Goal: Task Accomplishment & Management: Manage account settings

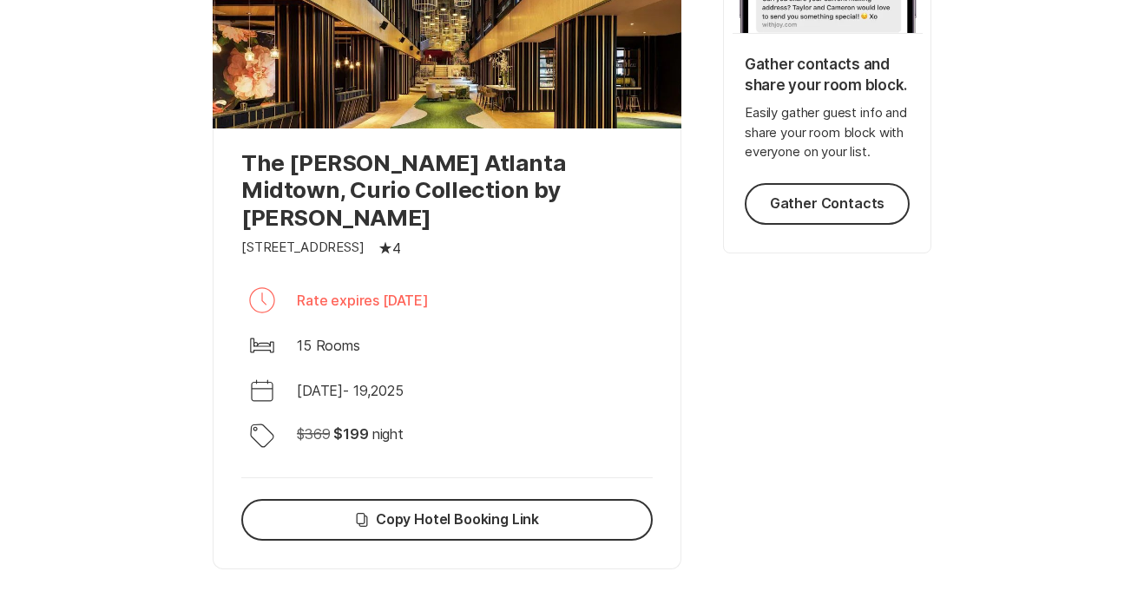
scroll to position [463, 0]
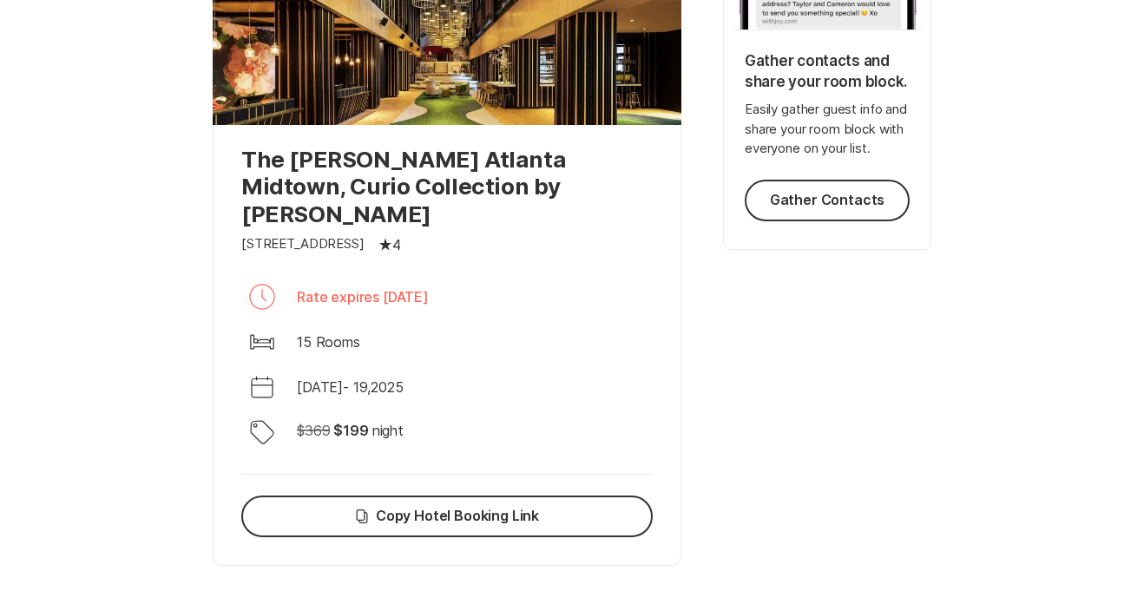
click at [458, 321] on div "Bed 15 Rooms" at bounding box center [446, 342] width 411 height 42
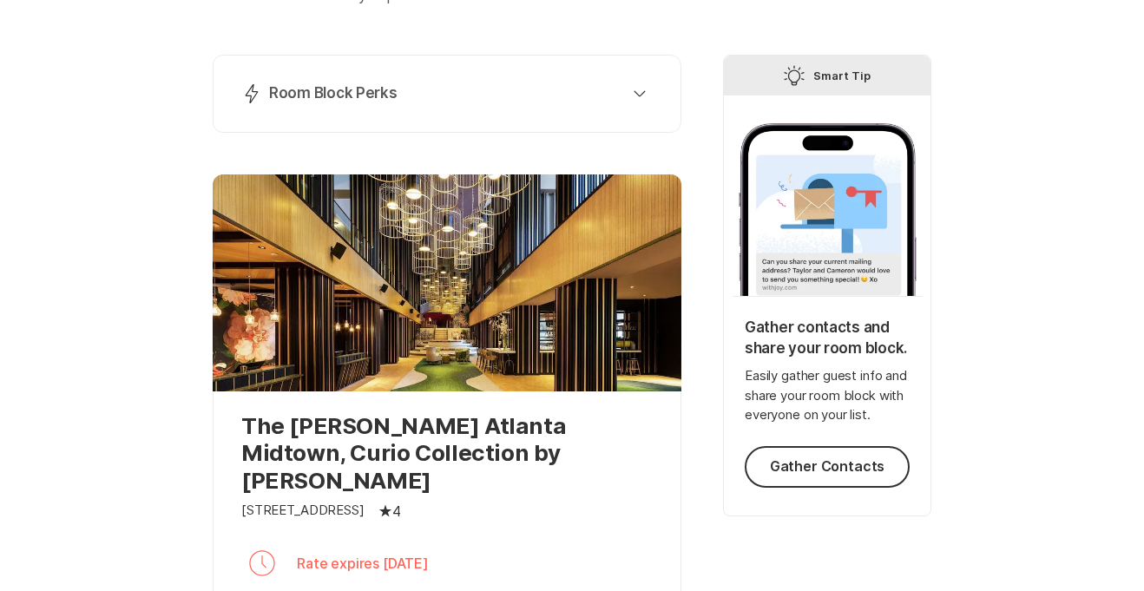
scroll to position [0, 0]
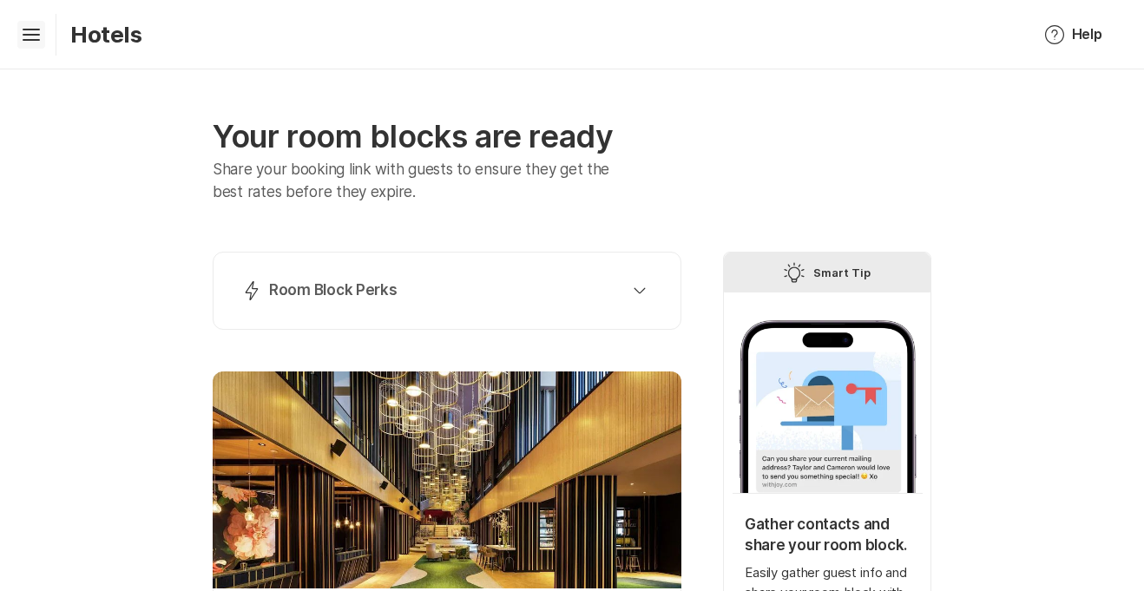
click at [33, 37] on icon "Hamburger" at bounding box center [31, 35] width 28 height 28
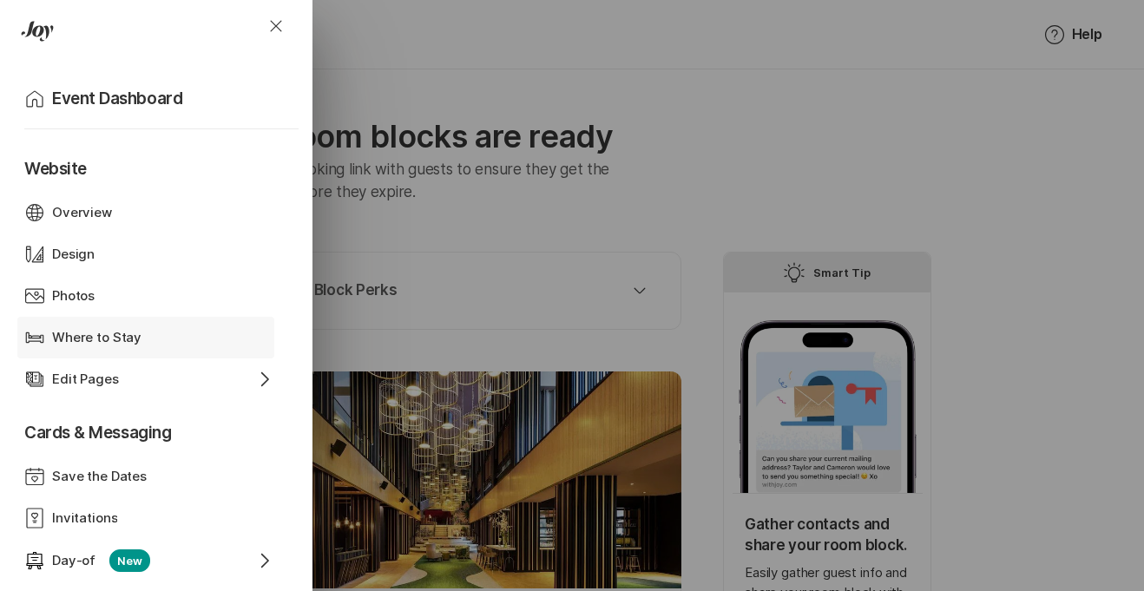
click at [79, 331] on p "Where to Stay" at bounding box center [96, 338] width 89 height 20
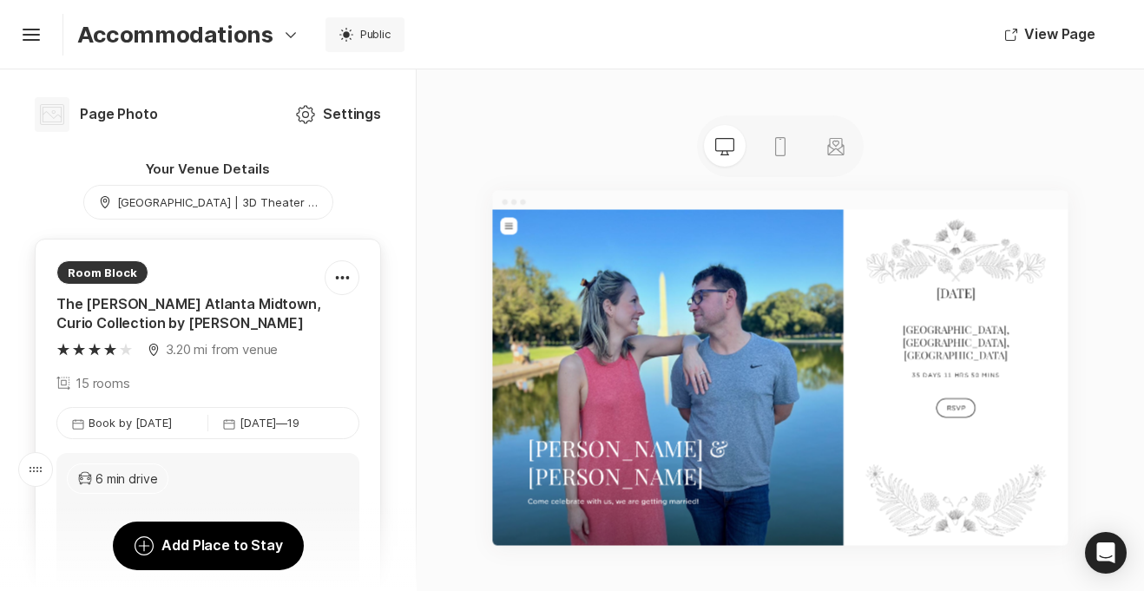
scroll to position [128, 0]
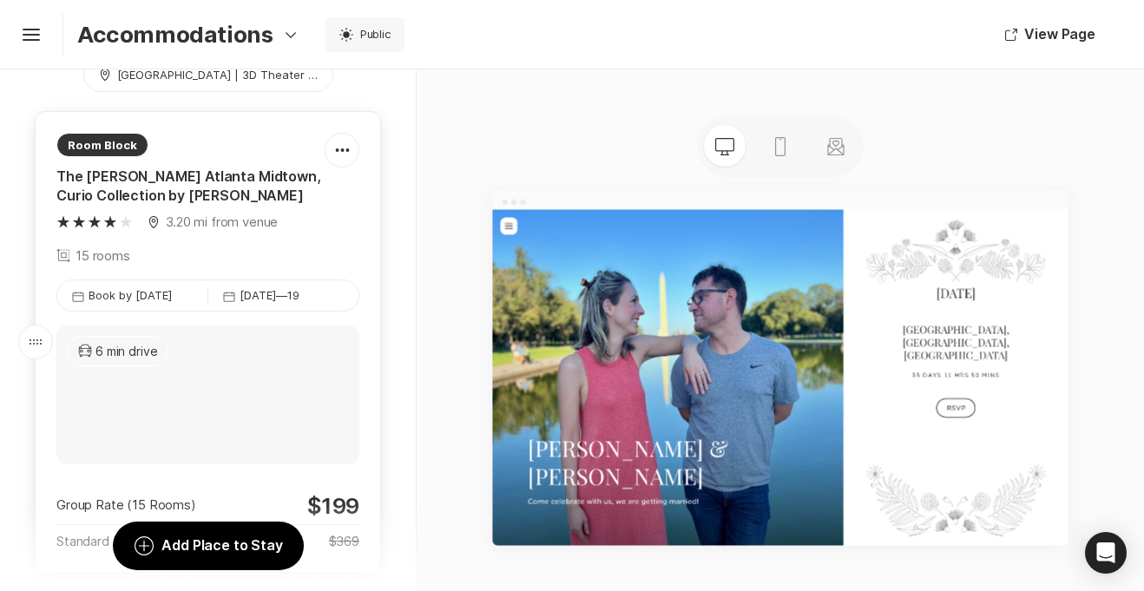
click at [152, 294] on p "Book by [DATE]" at bounding box center [130, 295] width 83 height 16
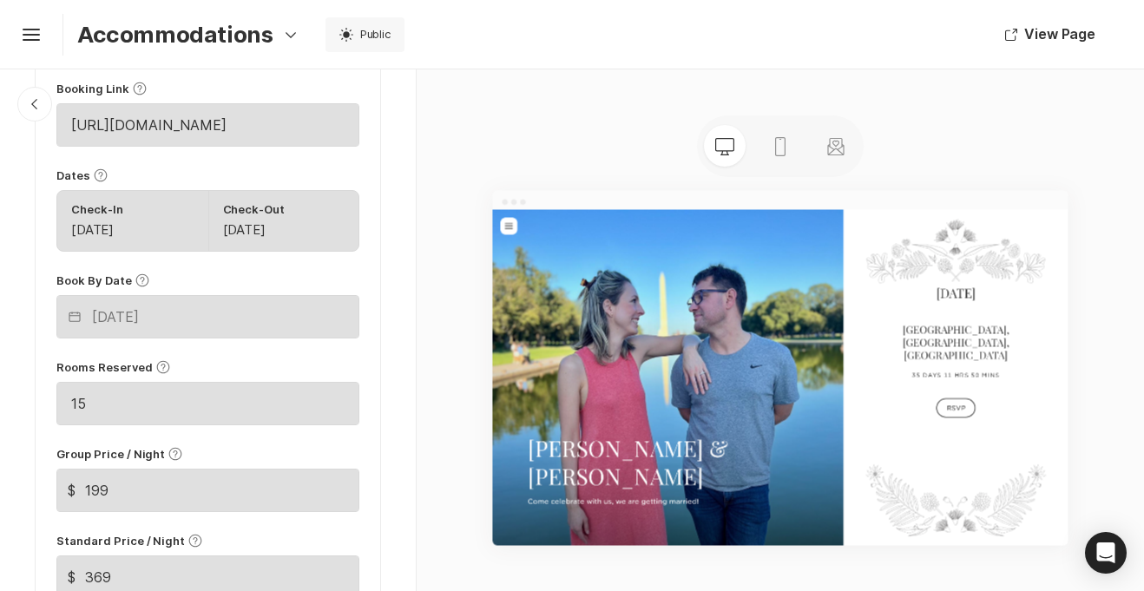
scroll to position [871, 0]
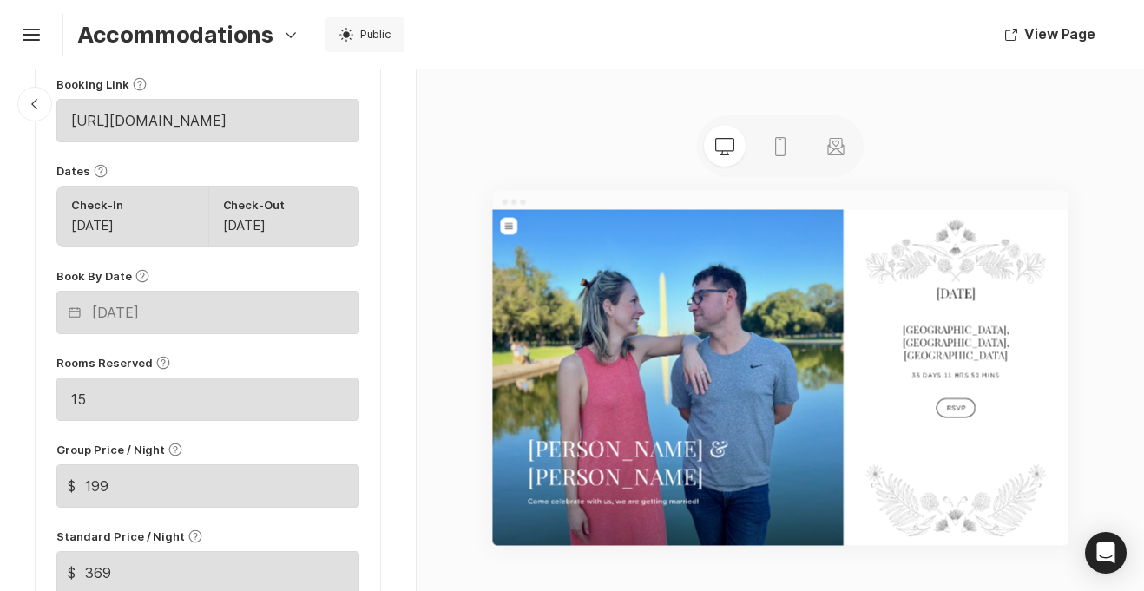
click at [137, 276] on icon "Help" at bounding box center [142, 276] width 14 height 14
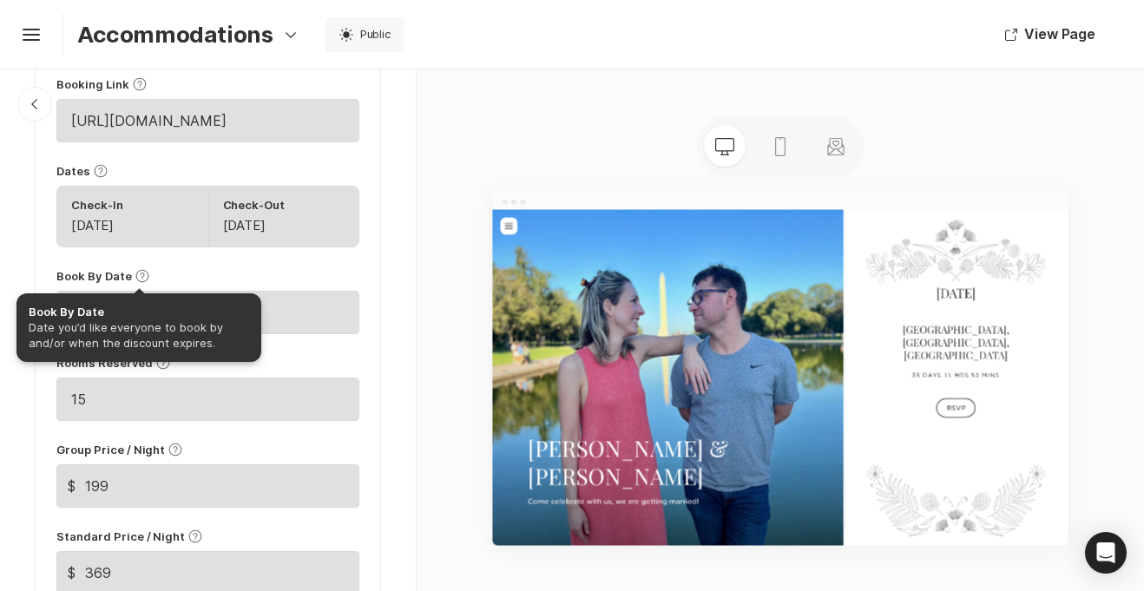
click at [137, 276] on icon "Help" at bounding box center [142, 276] width 14 height 14
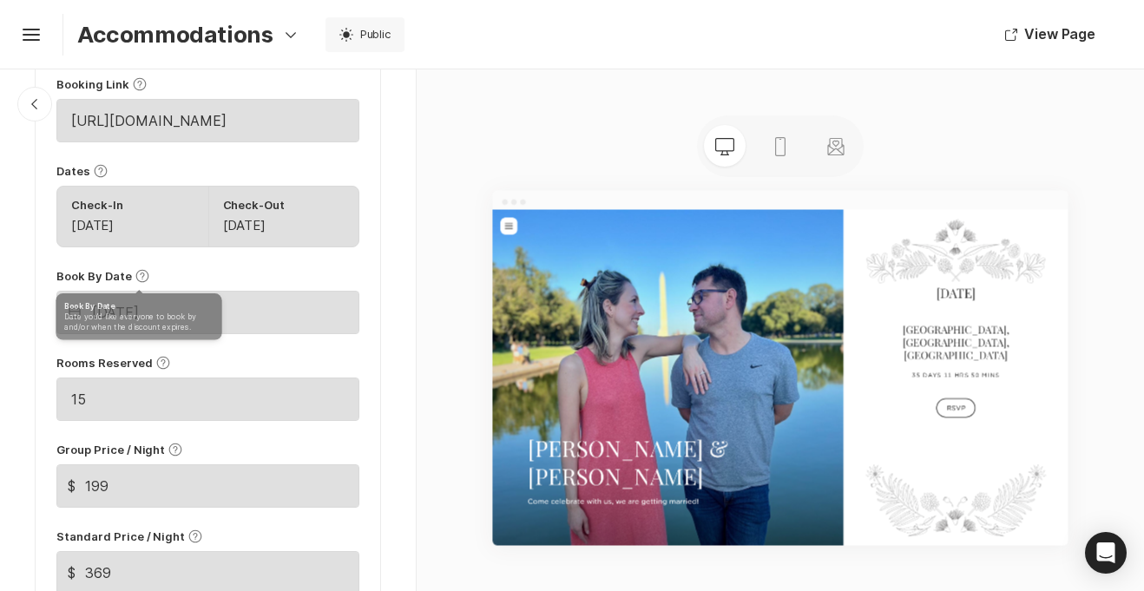
click at [265, 282] on div "Book By Date Help Book By Date Date you’d like everyone to book by and/or when …" at bounding box center [207, 276] width 303 height 16
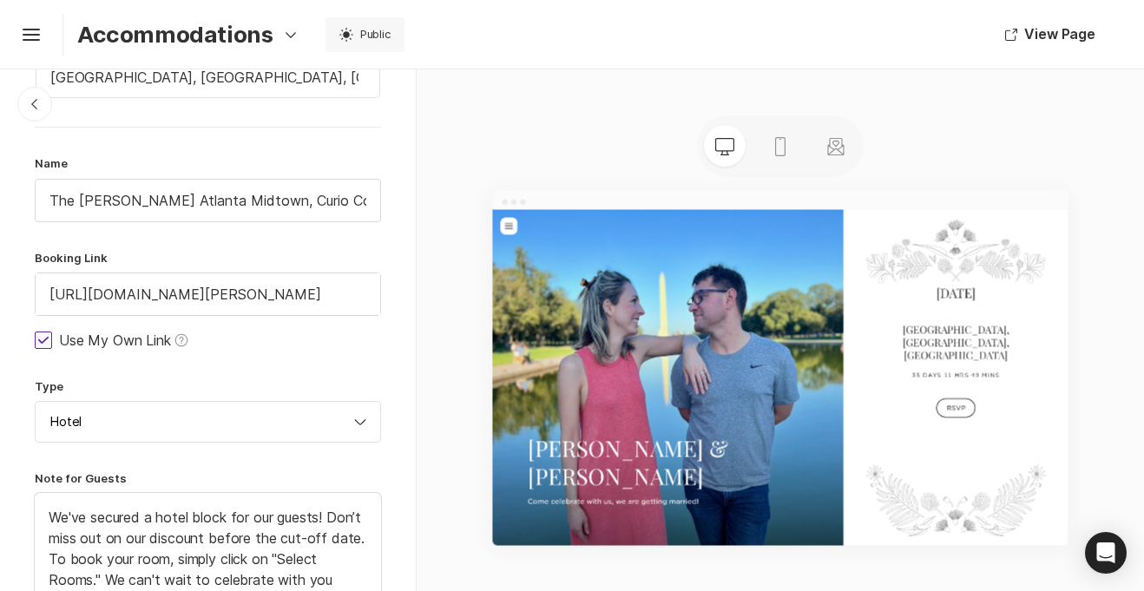
scroll to position [85, 0]
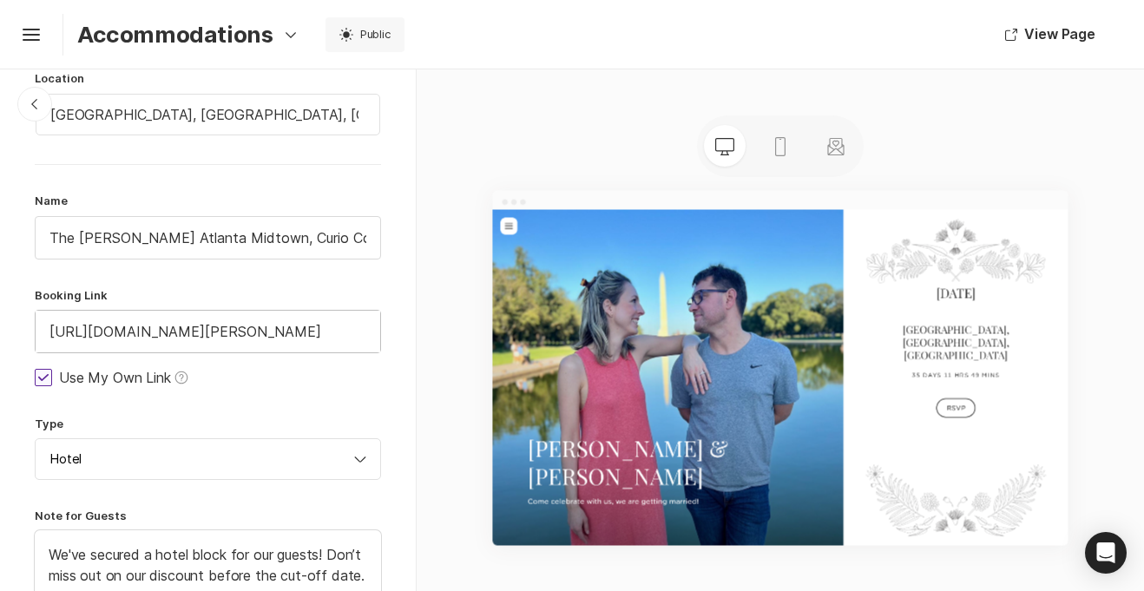
click at [193, 333] on input "[URL][DOMAIN_NAME][PERSON_NAME]" at bounding box center [208, 332] width 345 height 42
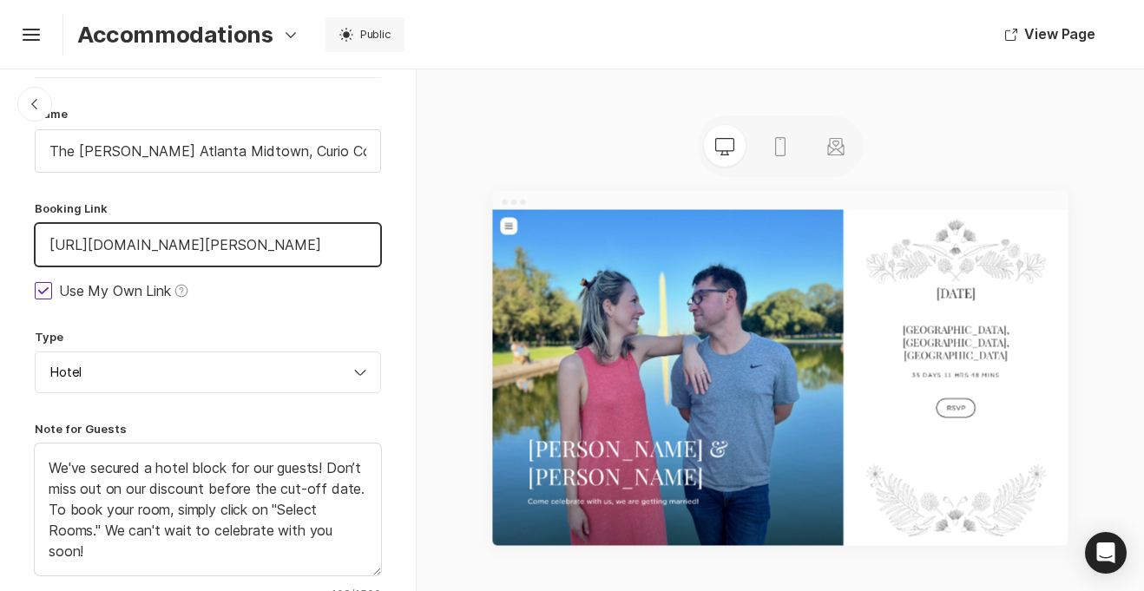
scroll to position [0, 851]
drag, startPoint x: 52, startPoint y: 244, endPoint x: 415, endPoint y: 271, distance: 363.8
click at [415, 271] on div "Chevron Left Square Edit Hotel Link Location [GEOGRAPHIC_DATA], [GEOGRAPHIC_DAT…" at bounding box center [208, 330] width 417 height 522
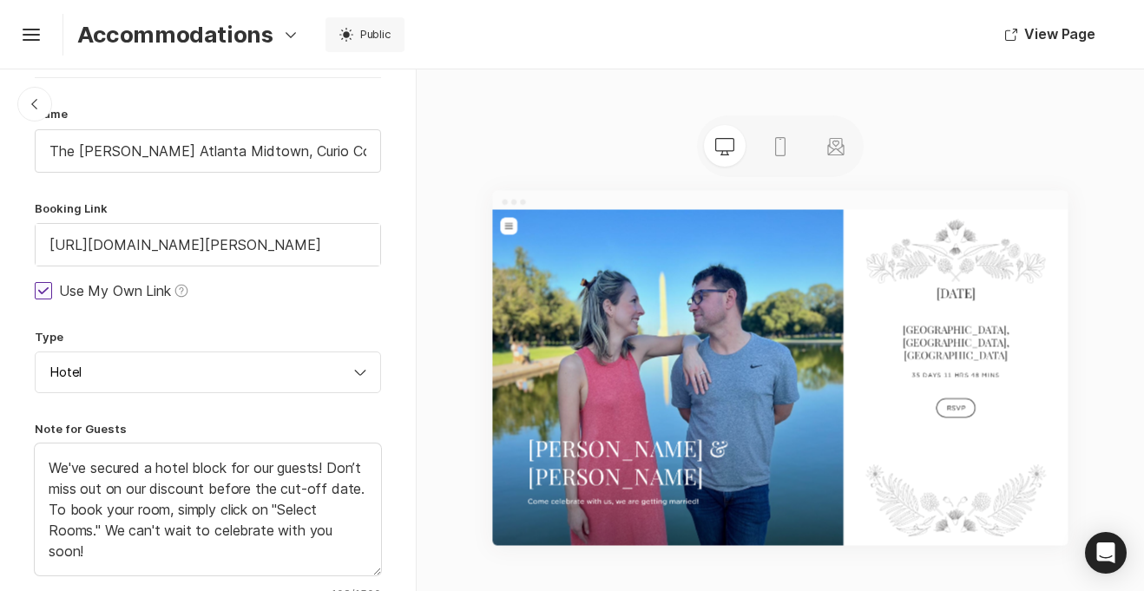
scroll to position [0, 0]
click at [45, 291] on icon at bounding box center [43, 290] width 10 height 7
click at [35, 291] on input "Use My Own Link Help" at bounding box center [34, 290] width 1 height 1
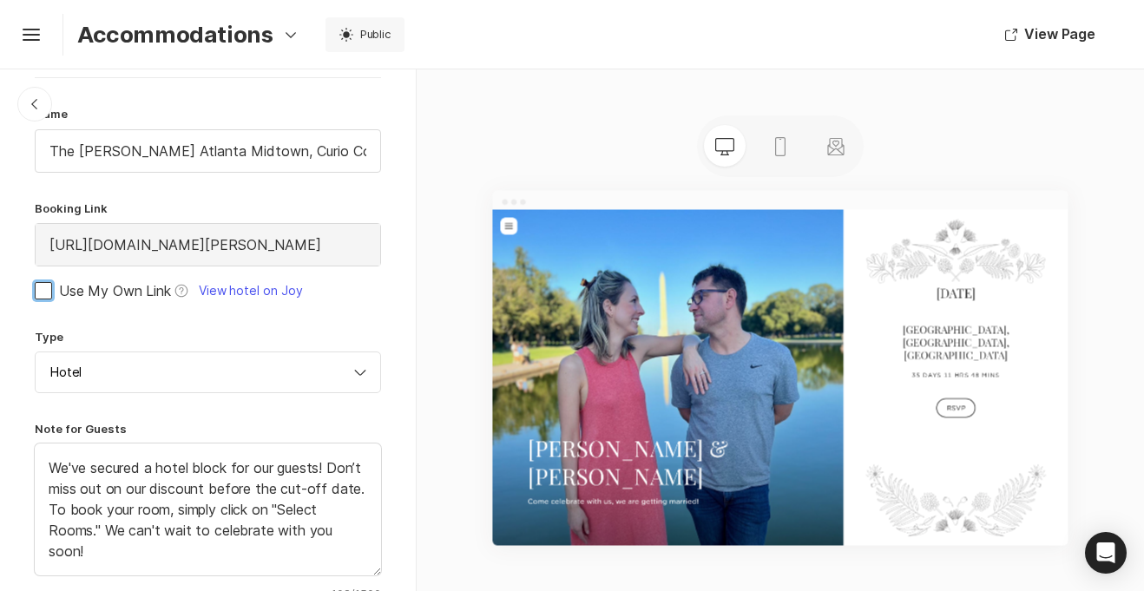
click at [36, 290] on span at bounding box center [43, 290] width 17 height 17
click at [35, 290] on input "Use My Own Link Help View hotel on Joy" at bounding box center [34, 290] width 1 height 1
checkbox input "true"
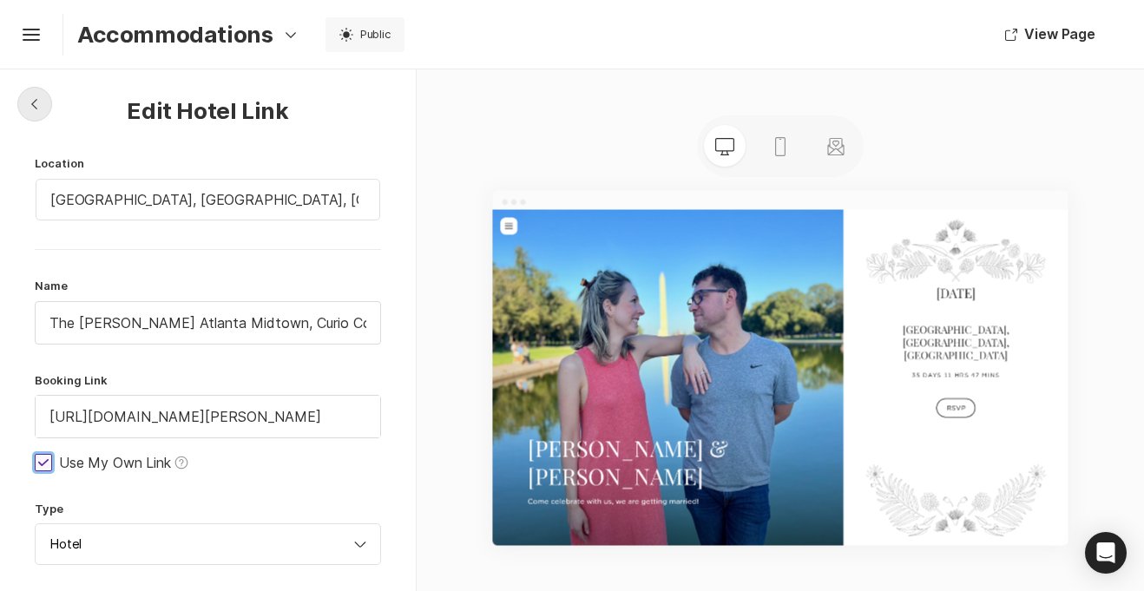
click at [28, 103] on icon "Chevron Left Square" at bounding box center [35, 104] width 14 height 14
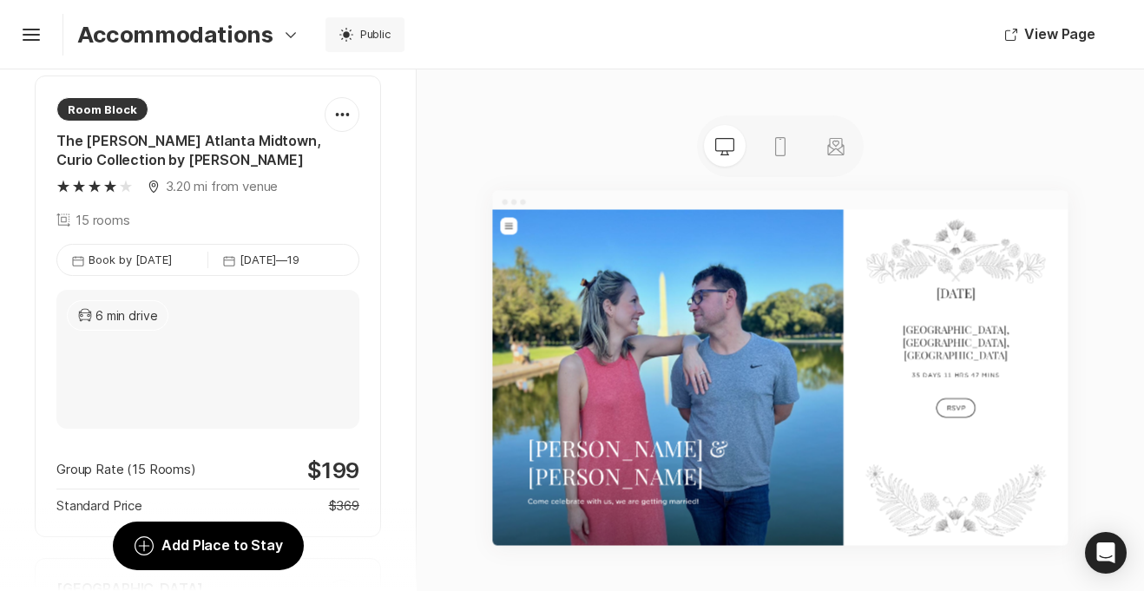
scroll to position [161, 0]
click at [334, 107] on div at bounding box center [341, 116] width 33 height 35
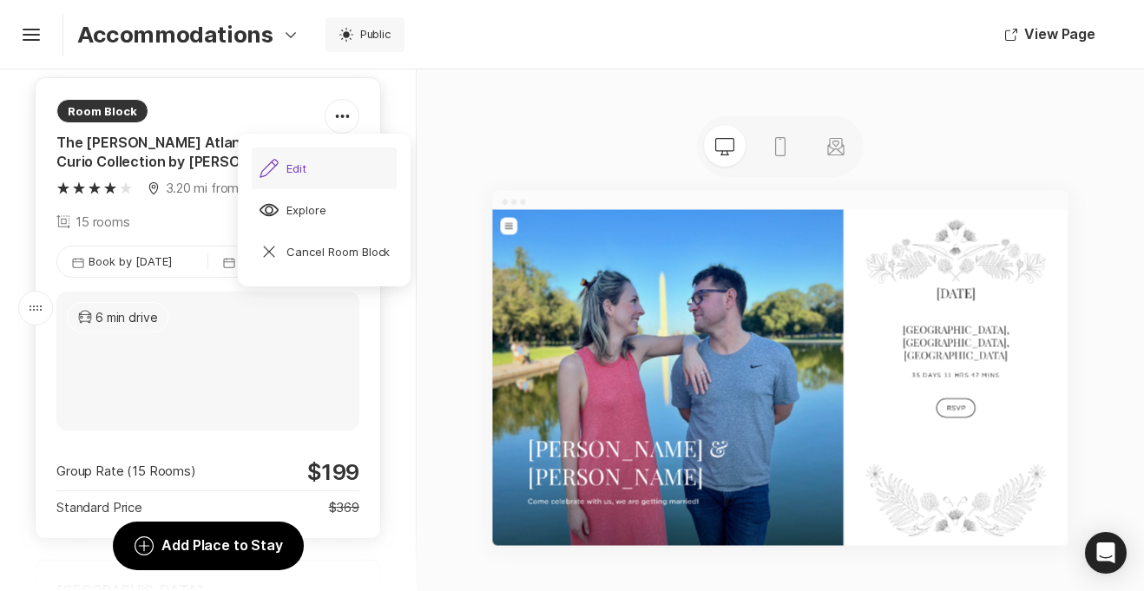
click at [299, 170] on div "Pencil Edit" at bounding box center [283, 168] width 48 height 21
type textarea "x"
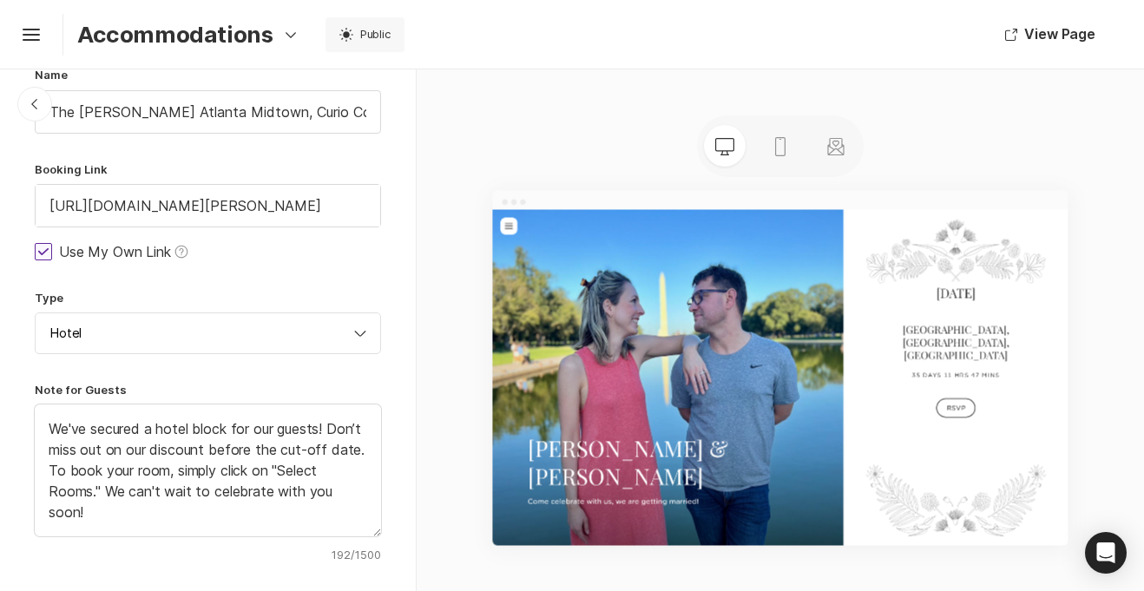
scroll to position [0, 0]
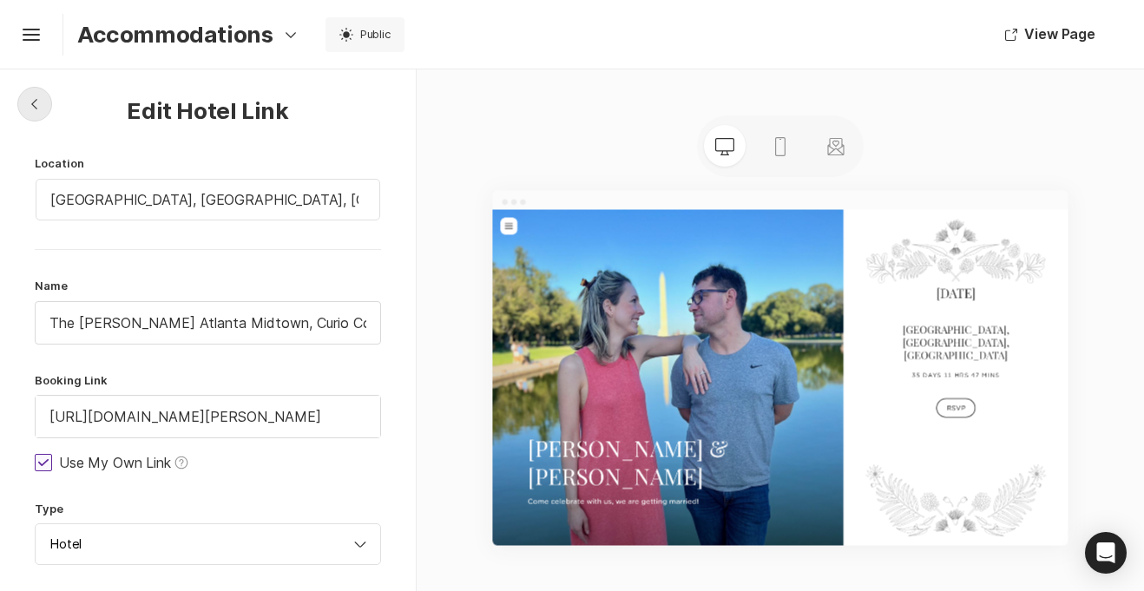
click at [35, 107] on icon at bounding box center [34, 104] width 6 height 10
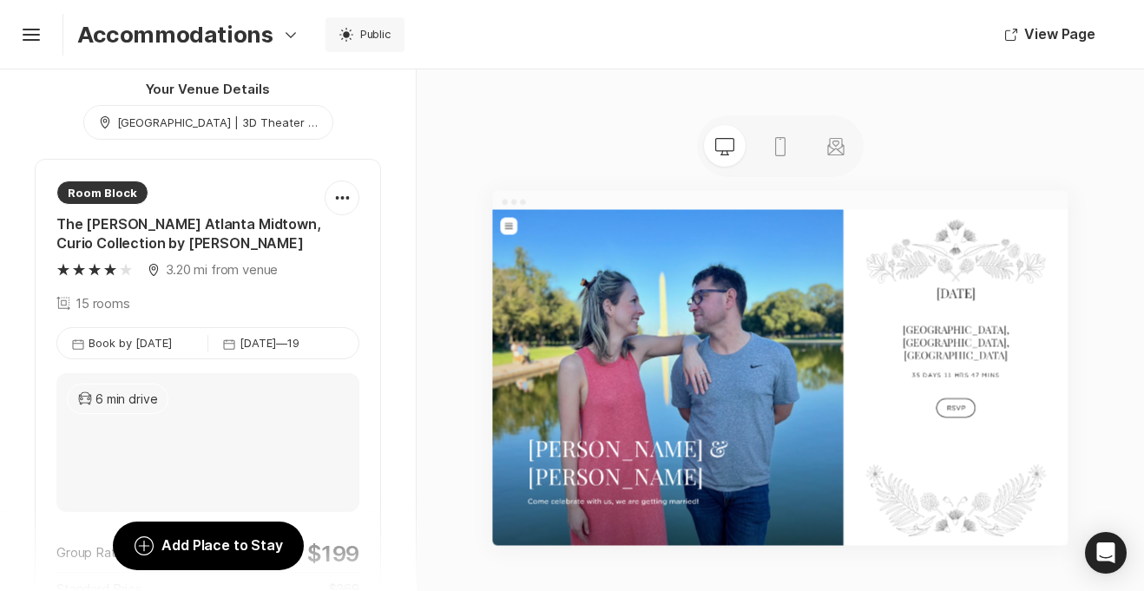
scroll to position [82, 0]
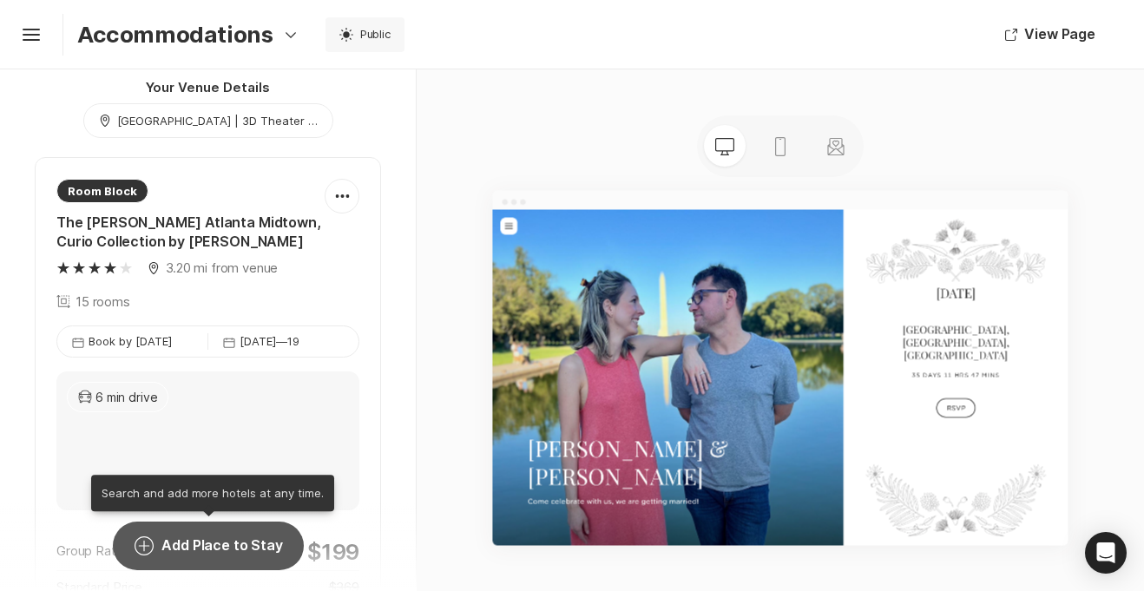
click at [204, 549] on button "Add Circle Add Place to Stay" at bounding box center [208, 546] width 190 height 49
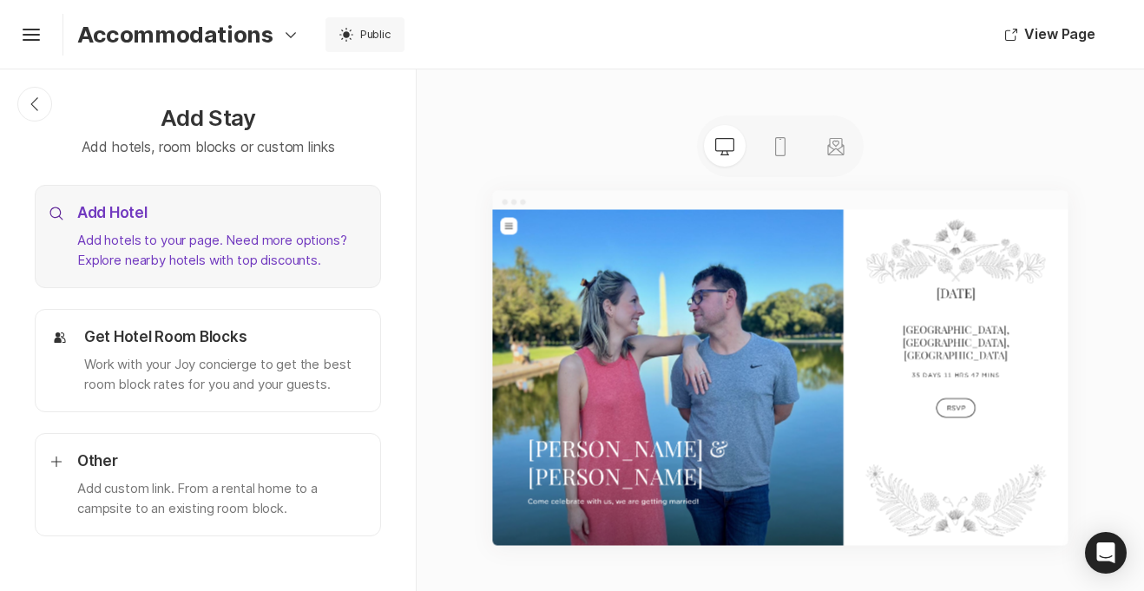
click at [120, 255] on p "Add hotels to your page. Need more options? Explore nearby hotels with top disc…" at bounding box center [221, 250] width 289 height 39
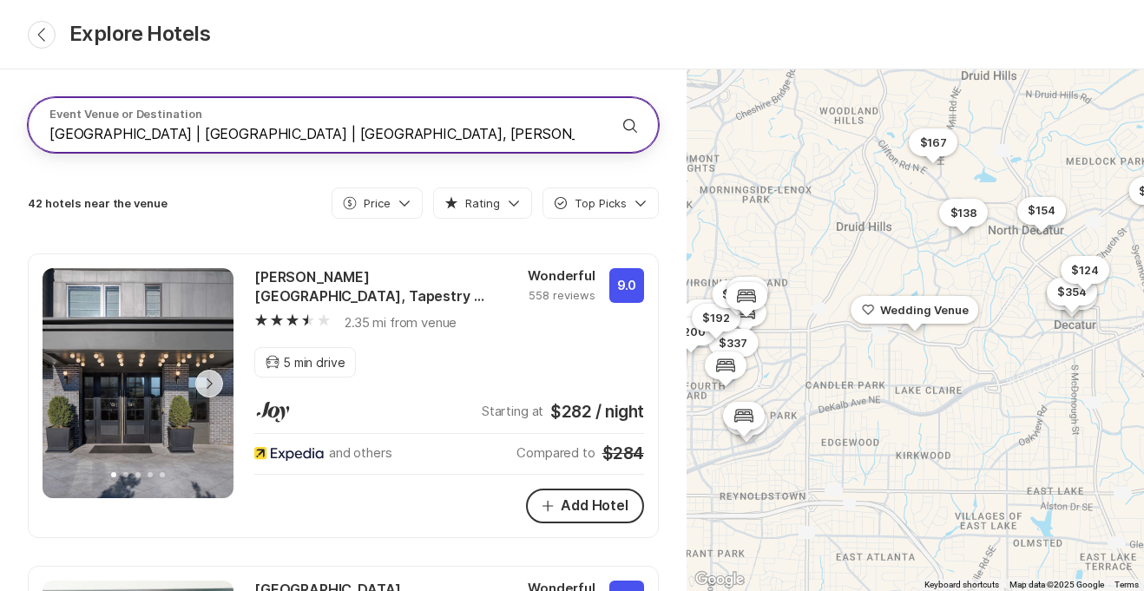
click at [630, 132] on icon "Search" at bounding box center [630, 125] width 21 height 21
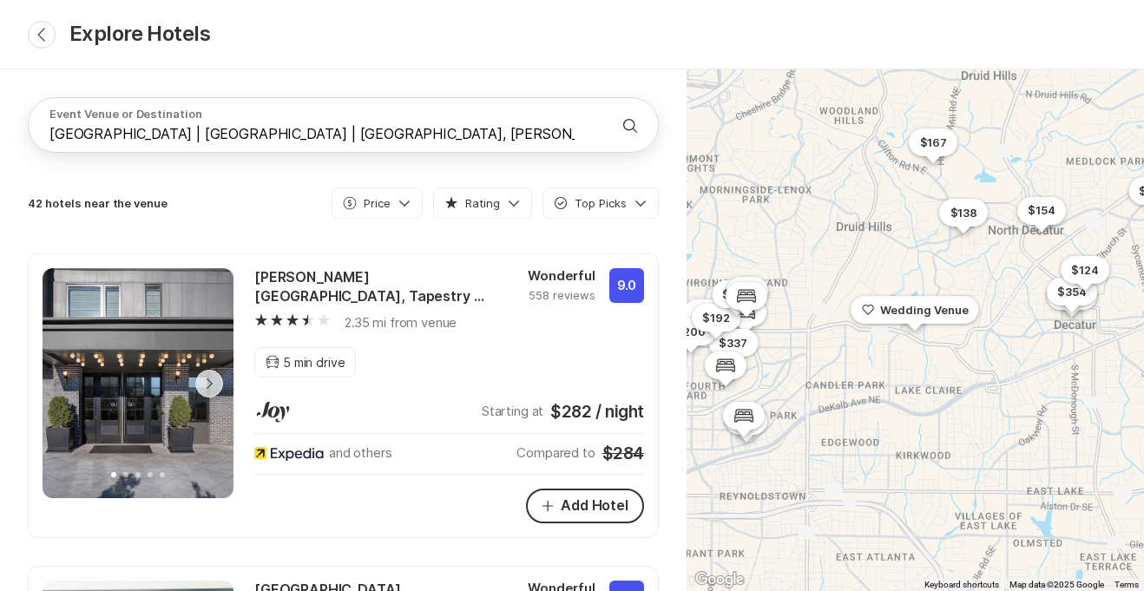
click at [497, 83] on div "Event Venue or Destination [GEOGRAPHIC_DATA] | 3D Theater | [GEOGRAPHIC_DATA], …" at bounding box center [343, 330] width 687 height 522
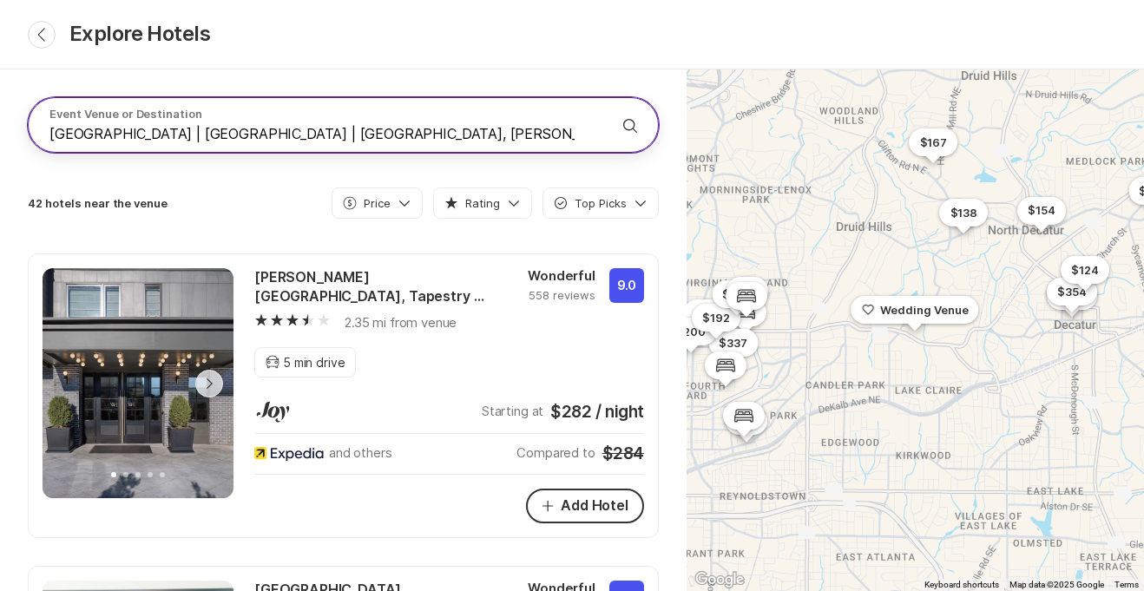
click at [633, 128] on icon "submit" at bounding box center [630, 126] width 14 height 14
click at [586, 135] on input "[GEOGRAPHIC_DATA] | [GEOGRAPHIC_DATA] | [GEOGRAPHIC_DATA], [PERSON_NAME][GEOGRA…" at bounding box center [322, 133] width 546 height 21
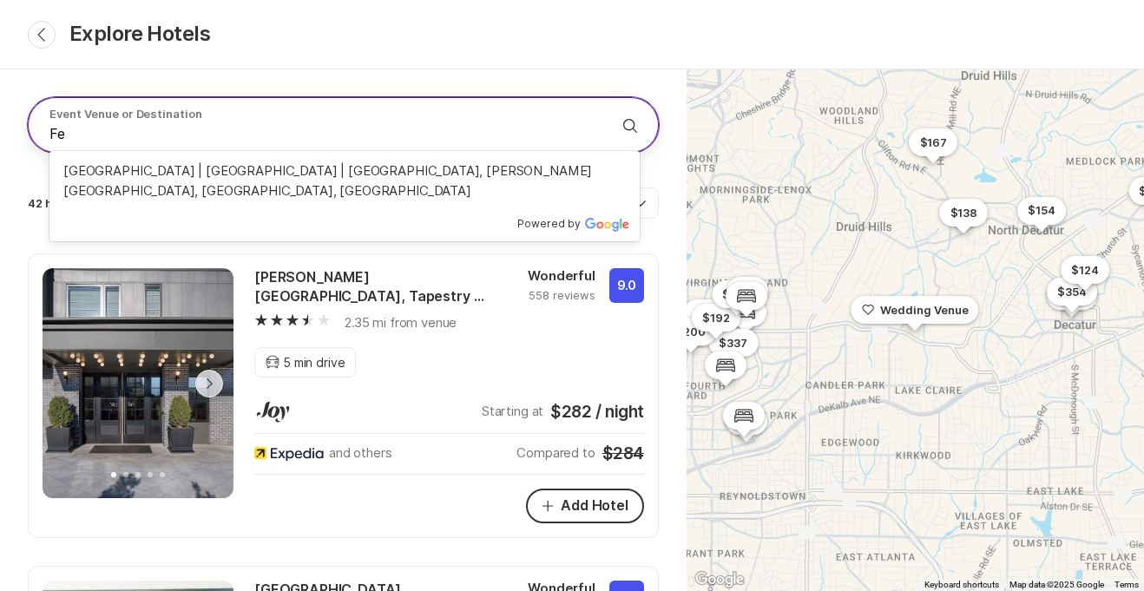
type input "F"
click at [609, 105] on button "Search" at bounding box center [630, 126] width 42 height 42
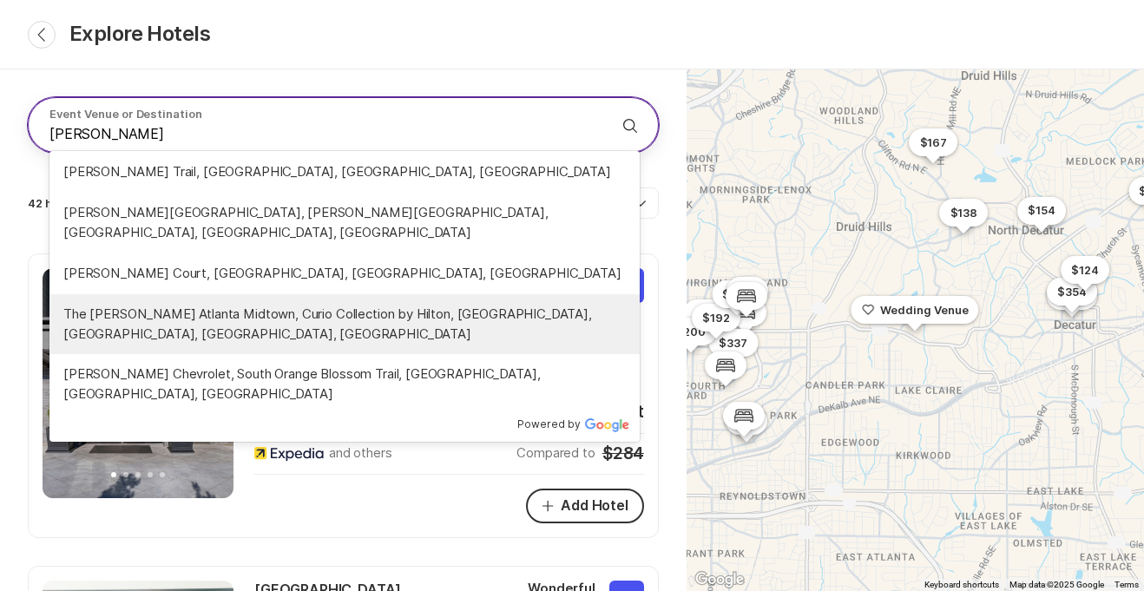
click at [364, 305] on span "The [PERSON_NAME] Atlanta Midtown, Curio Collection by Hilton, [GEOGRAPHIC_DATA…" at bounding box center [344, 324] width 562 height 39
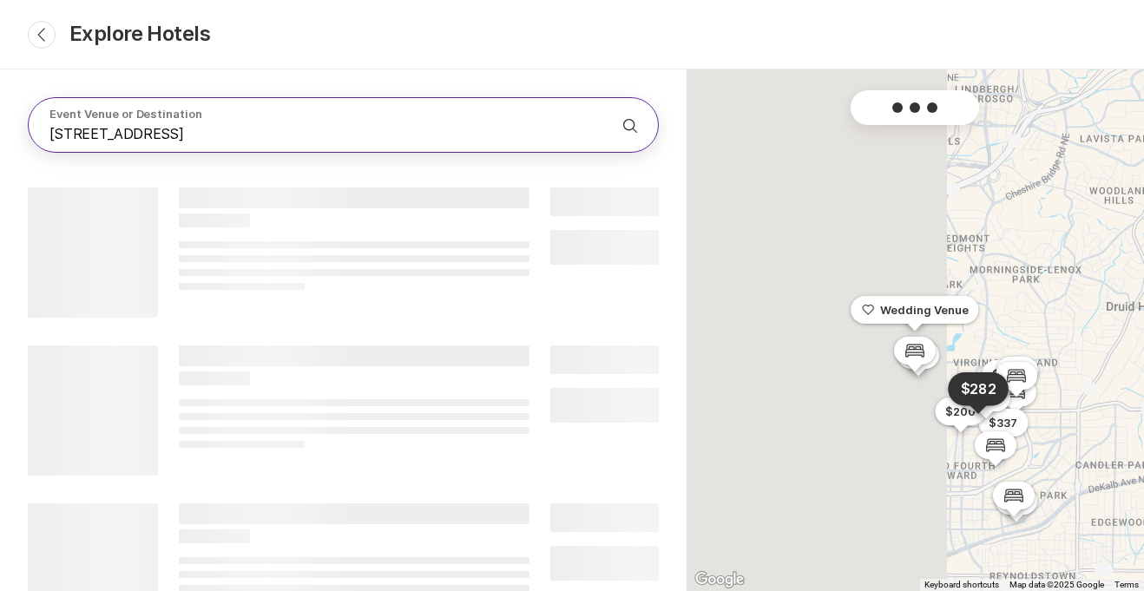
type input "The [PERSON_NAME] Atlanta Midtown, Curio Collection by Hilton, [GEOGRAPHIC_DATA…"
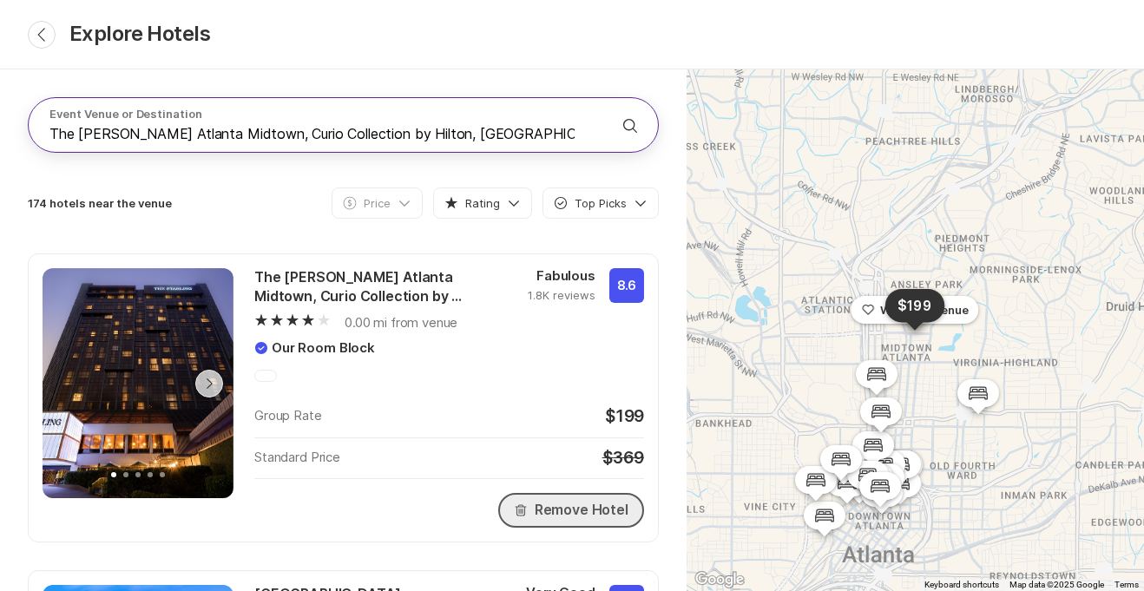
scroll to position [147, 0]
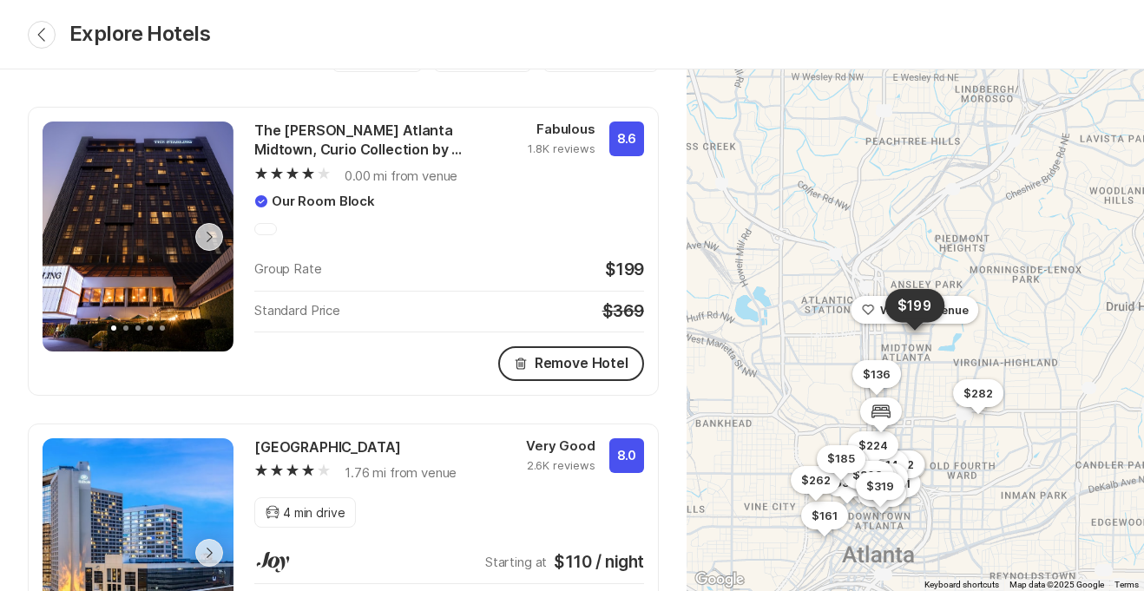
click at [339, 179] on div "0.00 mi from venue" at bounding box center [380, 177] width 253 height 20
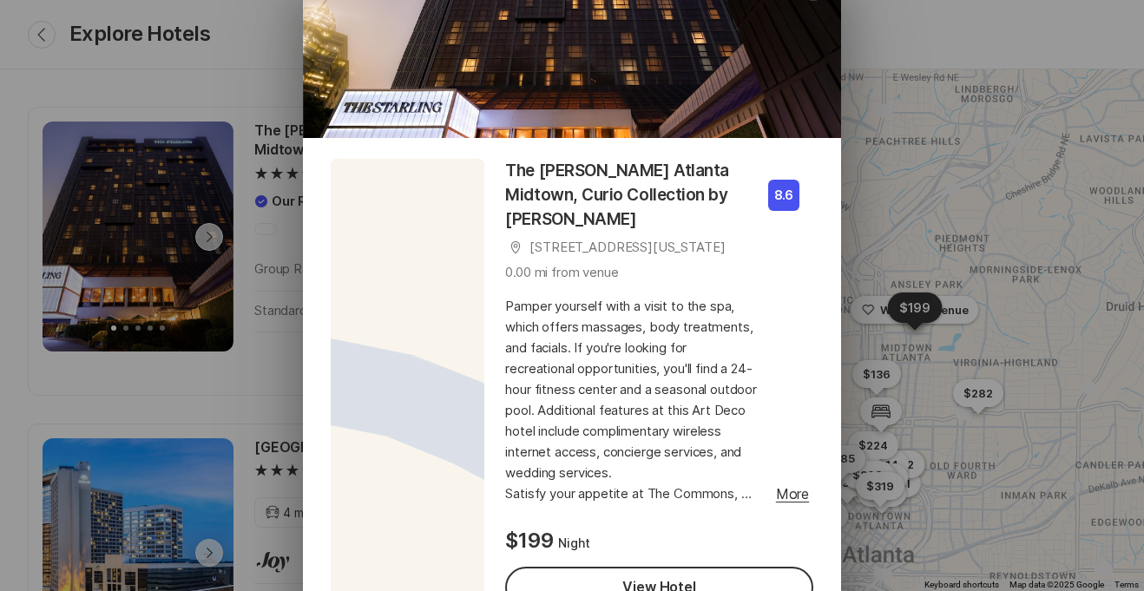
scroll to position [231, 0]
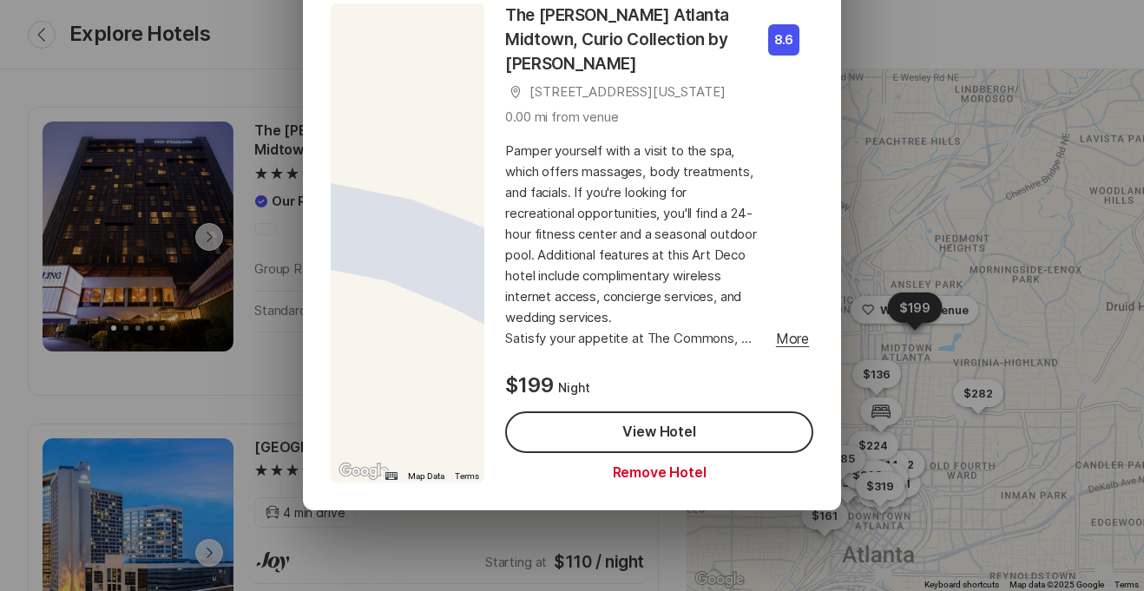
click at [641, 470] on button "Remove Hotel" at bounding box center [659, 472] width 308 height 19
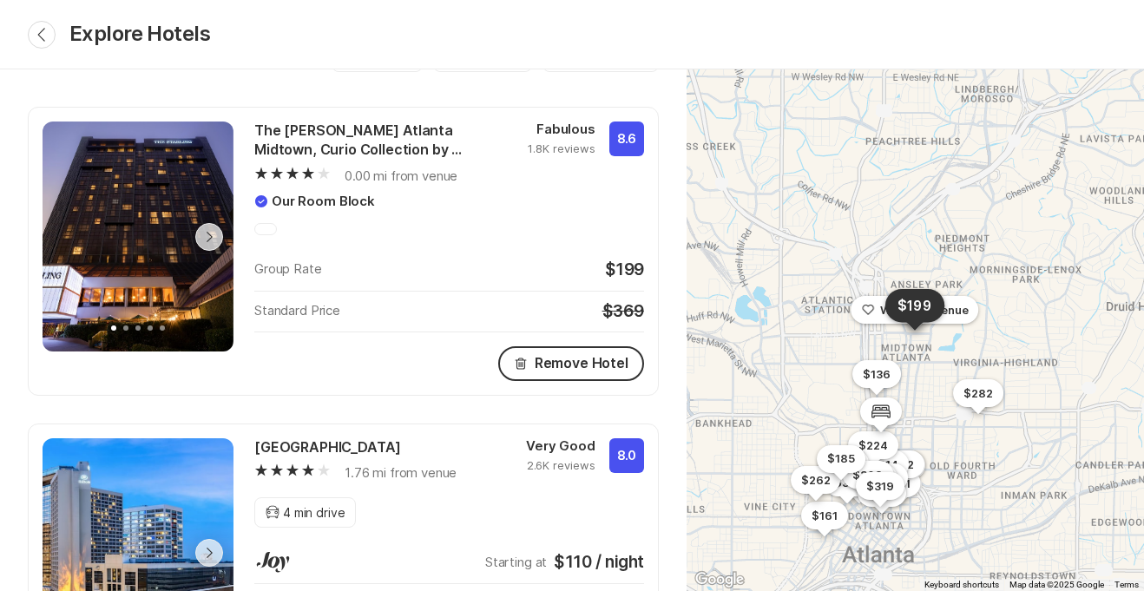
click at [358, 171] on p "0.00 mi from venue" at bounding box center [401, 177] width 113 height 20
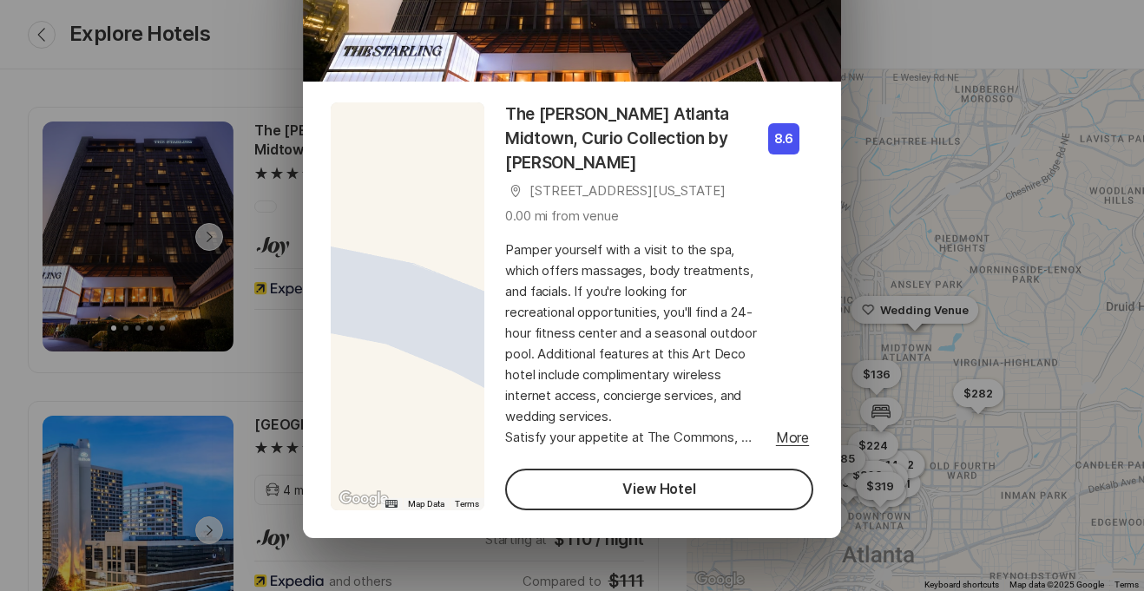
scroll to position [160, 0]
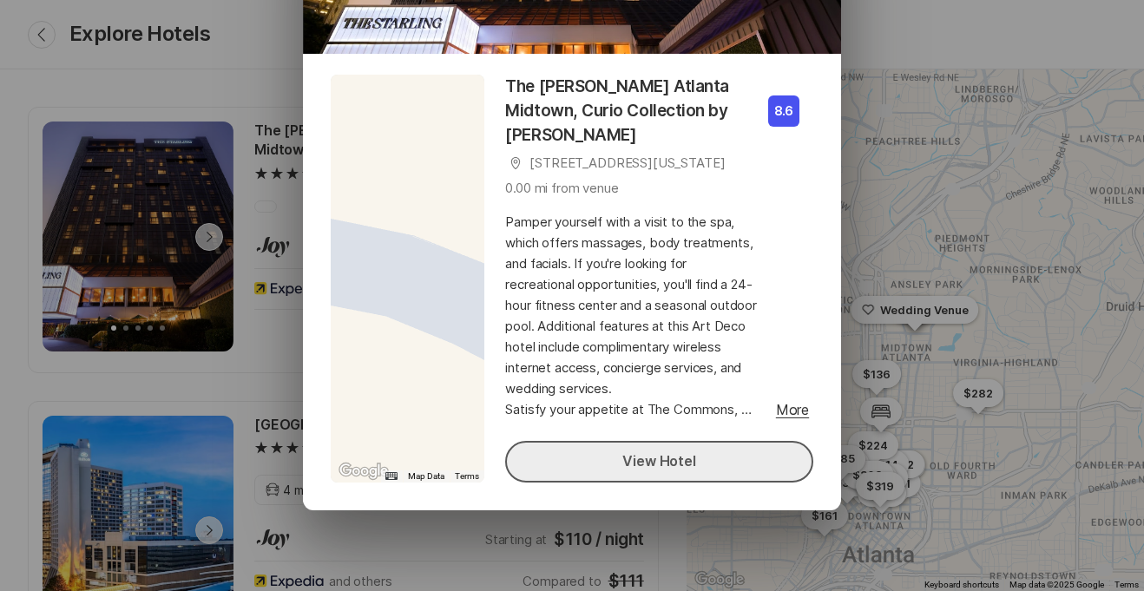
click at [643, 454] on link "View Hotel" at bounding box center [659, 462] width 308 height 42
click at [862, 208] on div "Close To navigate the map with touch gestures double-tap and hold your finger o…" at bounding box center [572, 295] width 1144 height 591
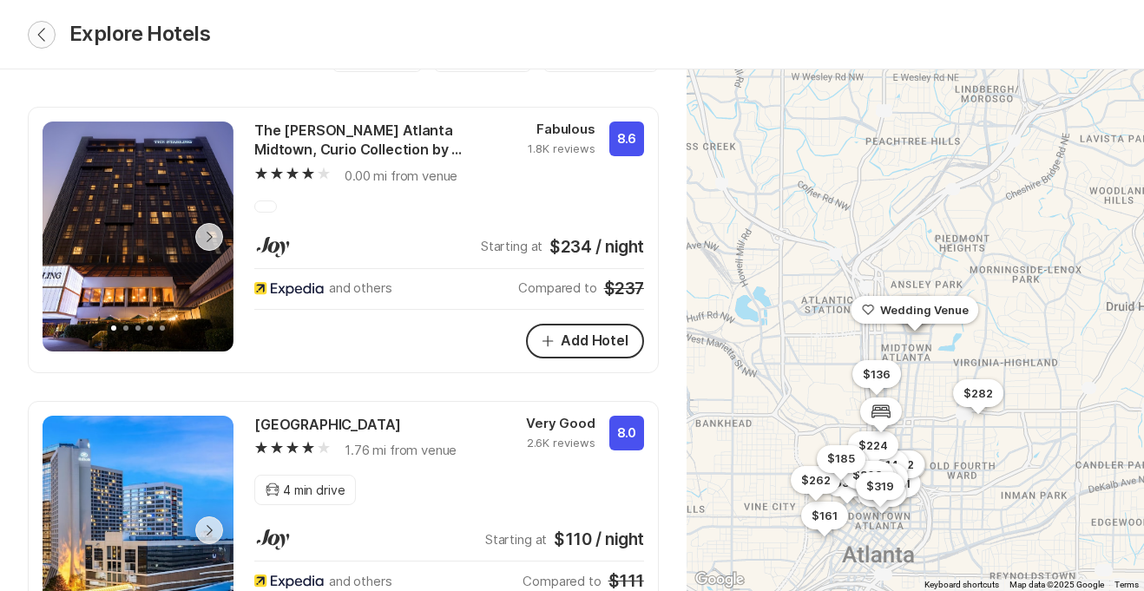
click at [36, 34] on icon "Chevron Back" at bounding box center [42, 35] width 14 height 14
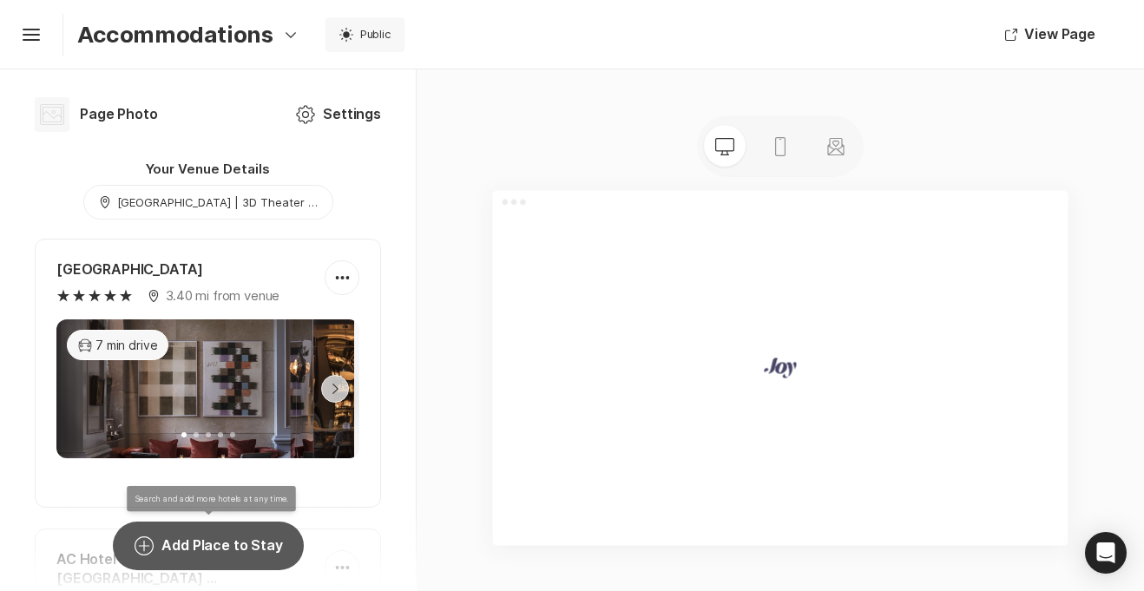
click at [202, 548] on button "Add Circle Add Place to Stay" at bounding box center [208, 546] width 190 height 49
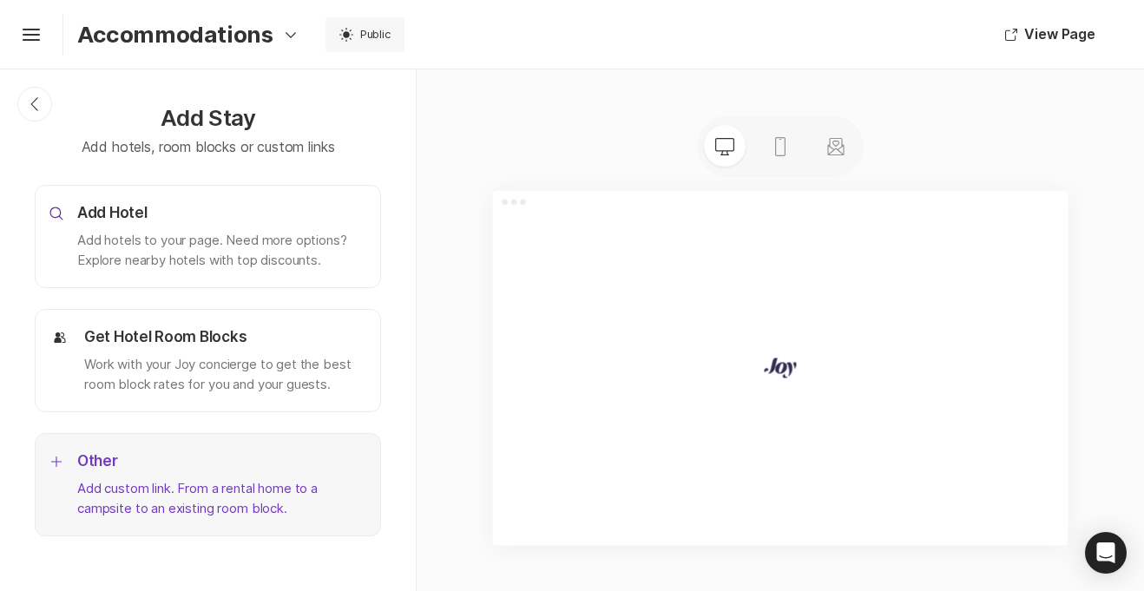
click at [206, 495] on p "Add custom link. From a rental home to a campsite to an existing room block." at bounding box center [221, 498] width 289 height 39
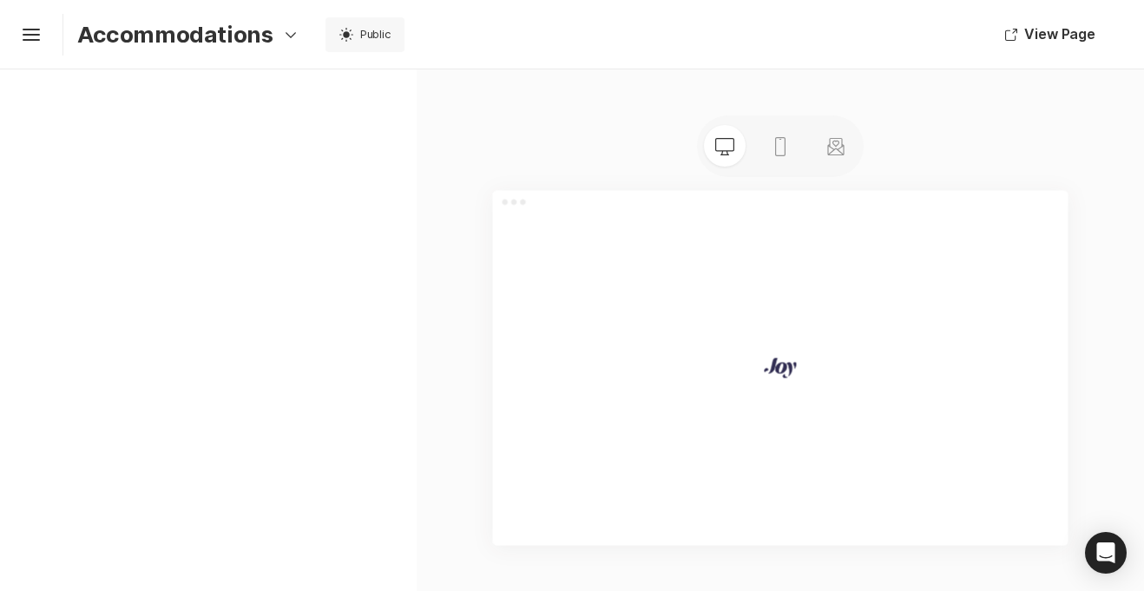
type textarea "x"
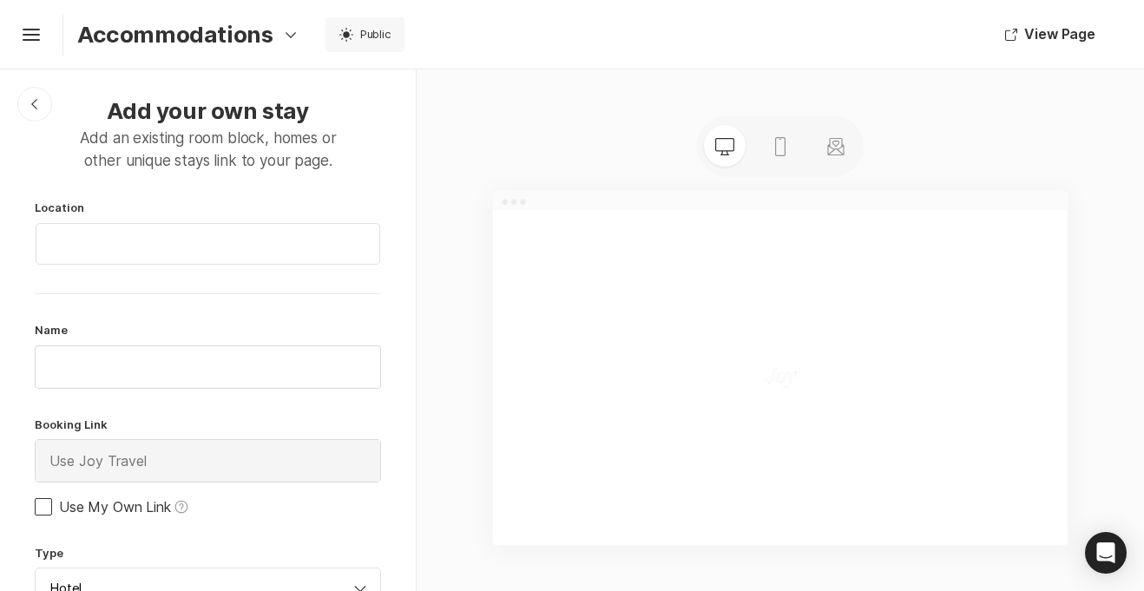
scroll to position [110, 0]
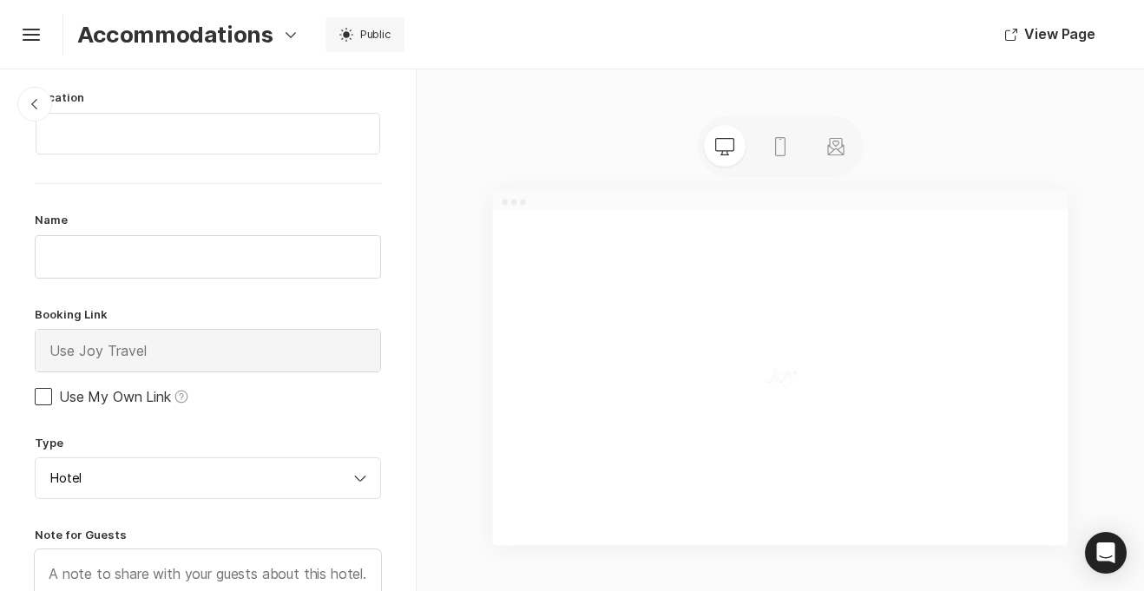
click at [43, 395] on span at bounding box center [43, 396] width 17 height 17
click at [35, 396] on input "Use My Own Link Help" at bounding box center [34, 396] width 1 height 1
checkbox input "true"
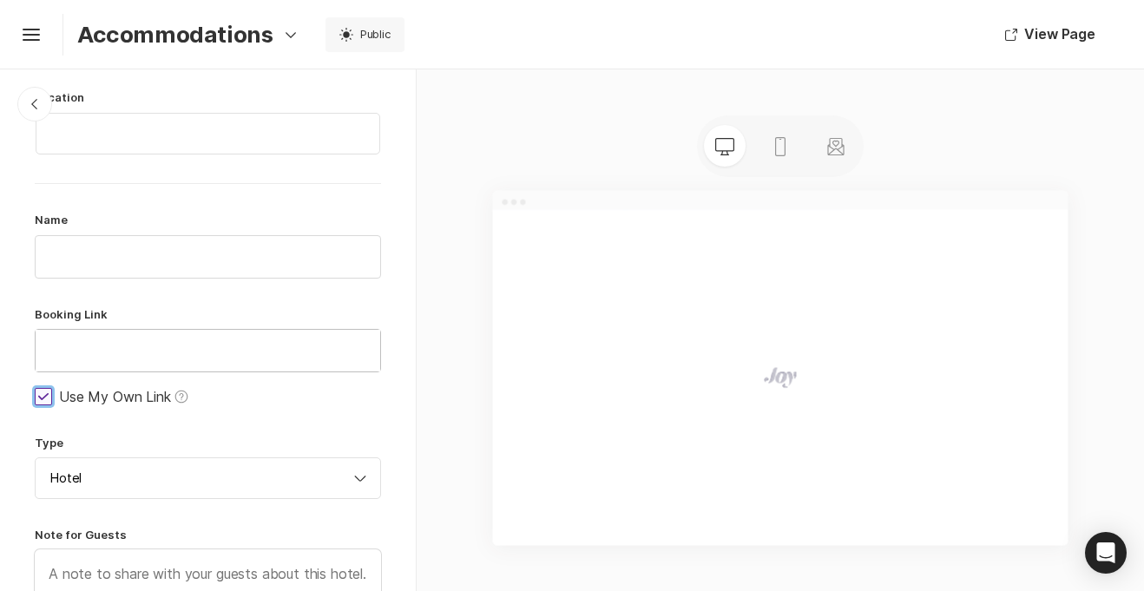
click at [59, 348] on input "text" at bounding box center [208, 351] width 345 height 42
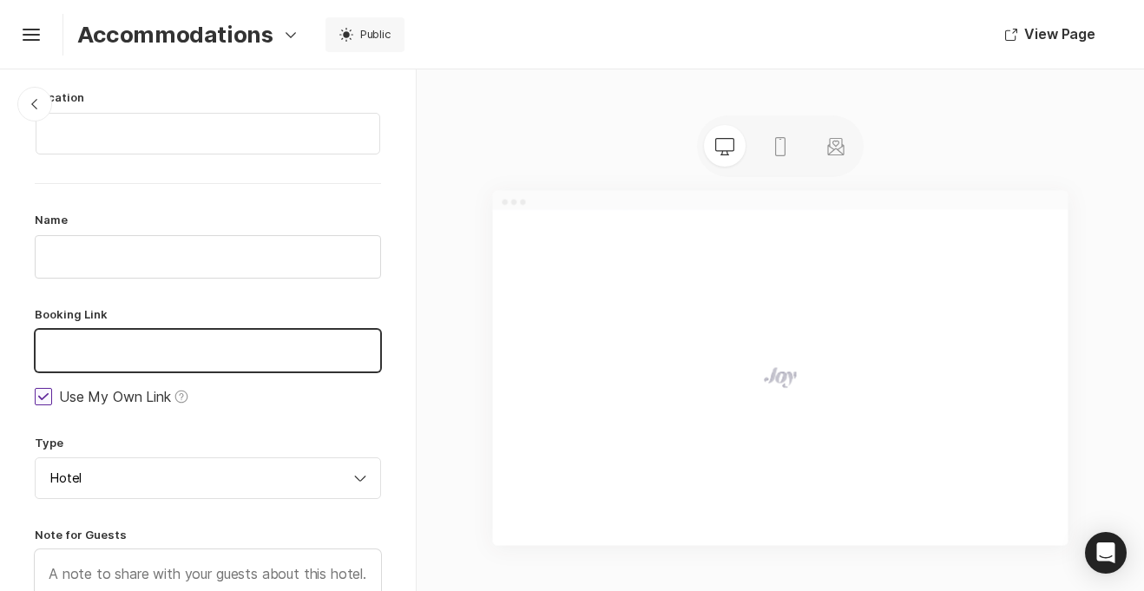
paste input "[URL][DOMAIN_NAME][PERSON_NAME]"
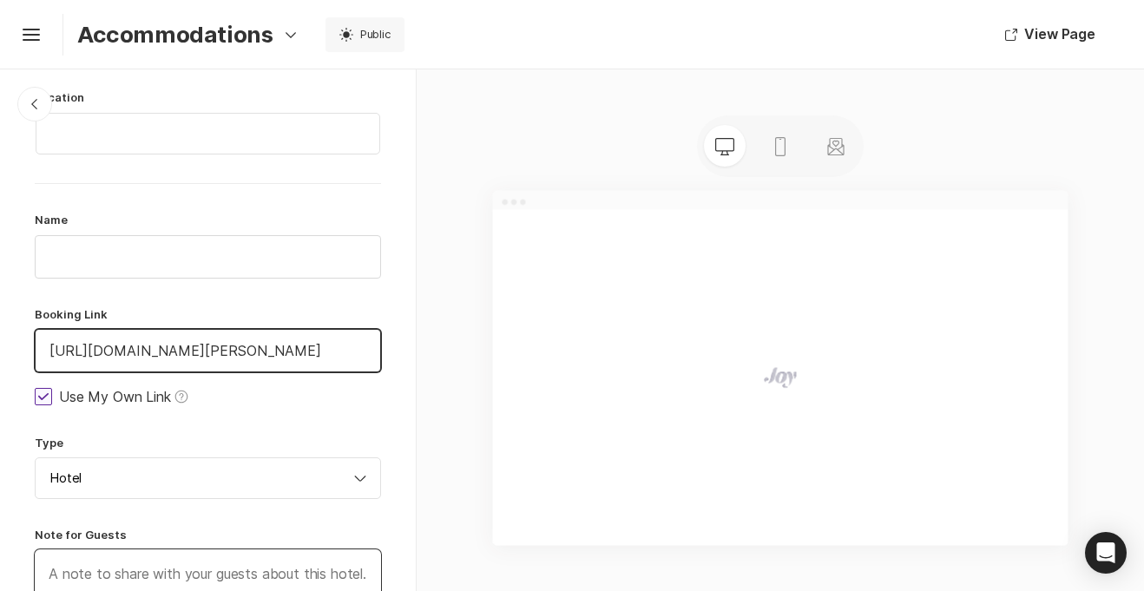
type input "[URL][DOMAIN_NAME][PERSON_NAME]"
click at [245, 425] on div "Location Name Booking Link [URL][DOMAIN_NAME][PERSON_NAME] Use My Own Link Help…" at bounding box center [208, 440] width 346 height 702
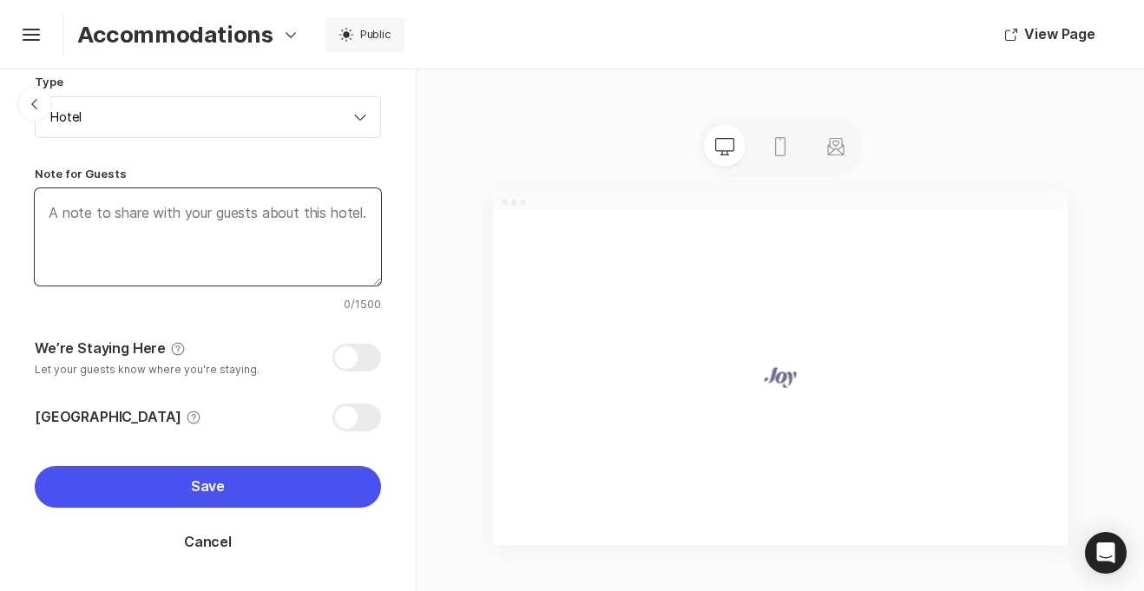
scroll to position [337, 0]
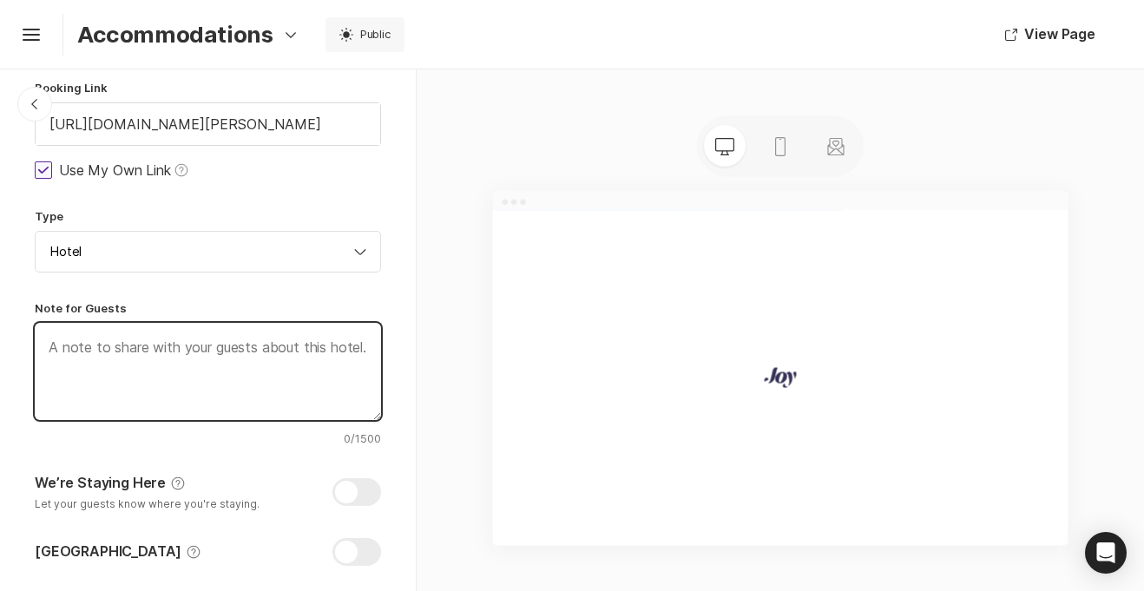
click at [63, 350] on textarea at bounding box center [208, 371] width 346 height 97
type textarea "x"
type textarea "We've a"
type textarea "x"
type textarea "We've added more King rooms at a"
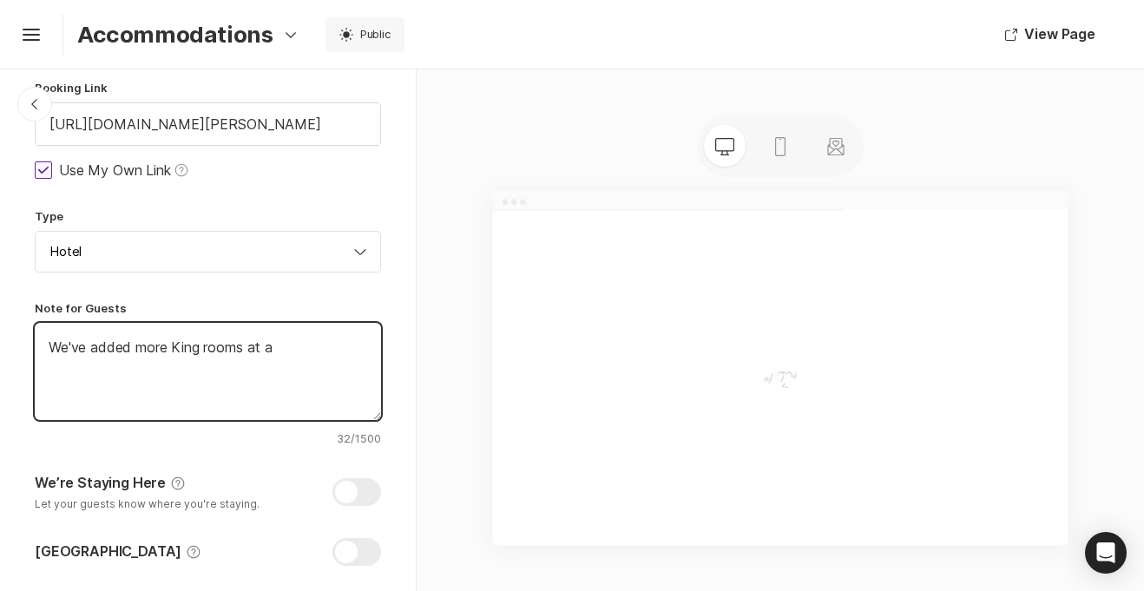
type textarea "x"
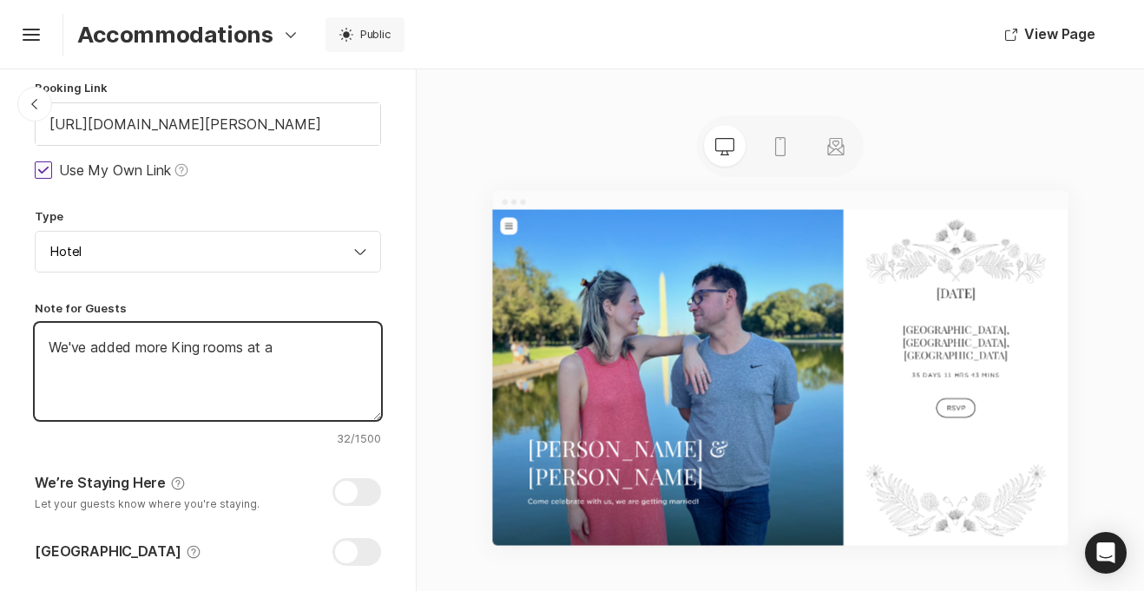
type textarea "We've added more King rooms at a d"
type textarea "x"
type textarea "We've added more King rooms at a discoutned c"
type textarea "x"
type textarea "We've added more King rooms at a discoutned rate"
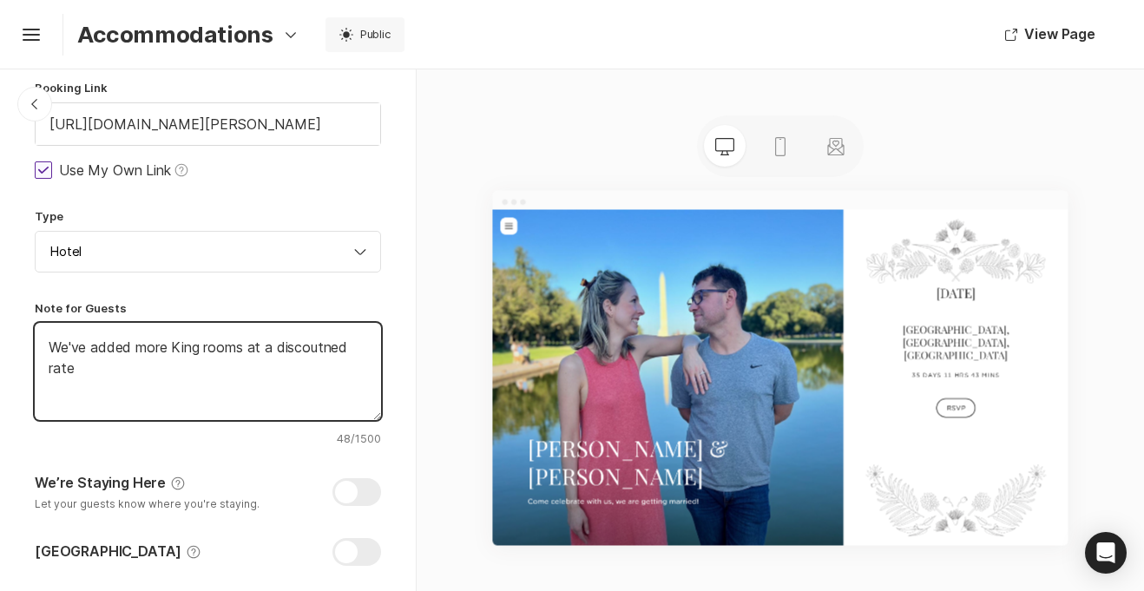
type textarea "x"
type textarea "We've added more King rooms at a discoutned ra"
type textarea "x"
type textarea "We've added more King rooms at a discou"
type textarea "x"
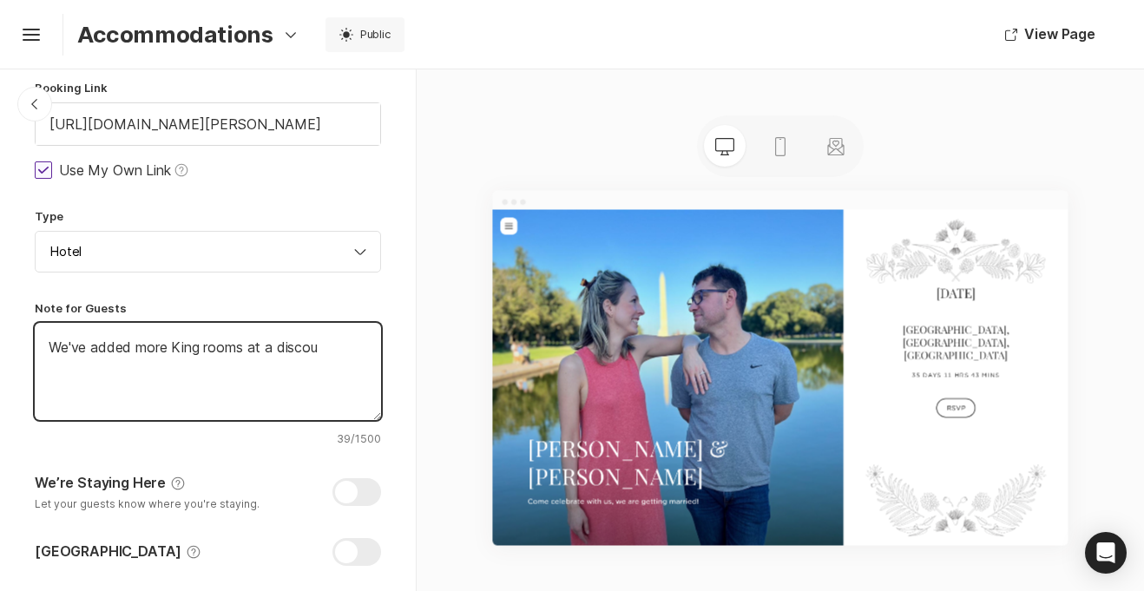
type textarea "We've added more King rooms at a disco"
type textarea "x"
type textarea "We've added more King rooms at a discount"
type textarea "x"
type textarea "We've added more King rooms at a discounted rate! [PERSON_NAME] rooms will be a…"
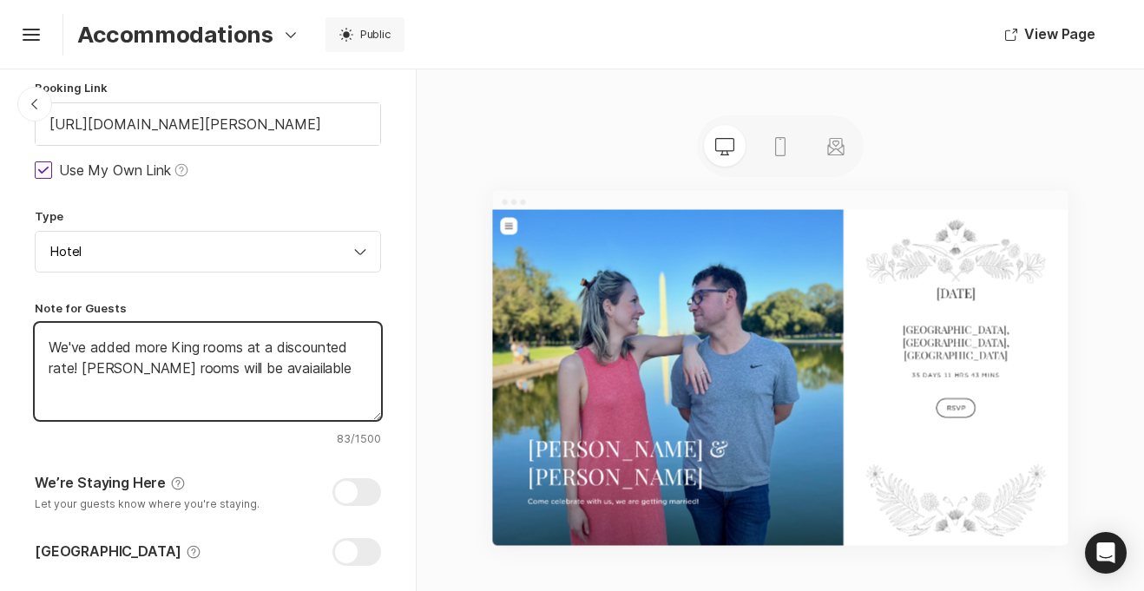
type textarea "x"
type textarea "We've added more King rooms at a discounted rate! These rooms will be avaiailab…"
type textarea "x"
type textarea "We've added more King rooms at a discounted rate! These rooms will be avaiaiable"
type textarea "x"
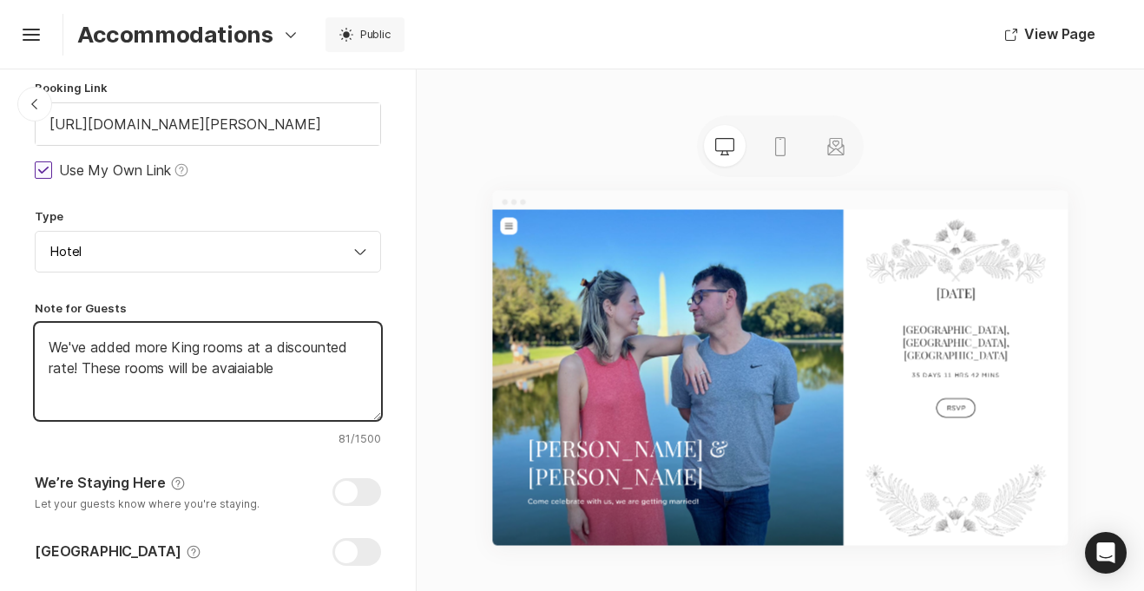
type textarea "We've added more King rooms at a discounted rate! These rooms will be avaiaable"
type textarea "x"
type textarea "We've added more King rooms at a discounted rate! These rooms will be avaialable"
type textarea "x"
type textarea "We've added more King rooms at a discounted rate! These rooms will be avaiable"
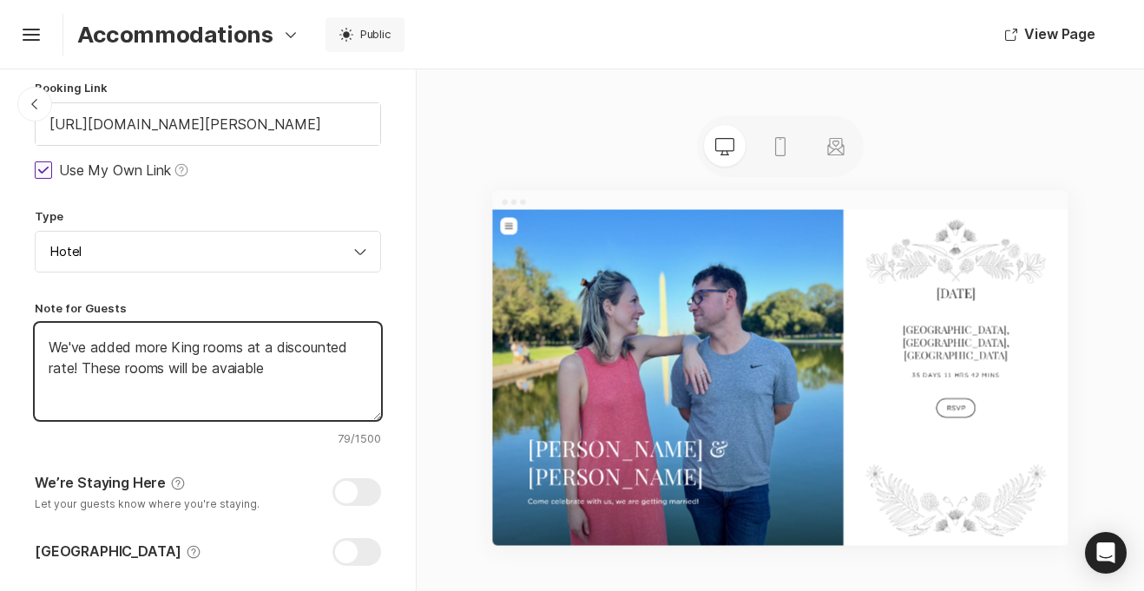
type textarea "x"
type textarea "We've added more King rooms at a discounted rate! These rooms will be avaible"
type textarea "x"
type textarea "We've added more King rooms at a discounted rate! These rooms will be availble"
type textarea "x"
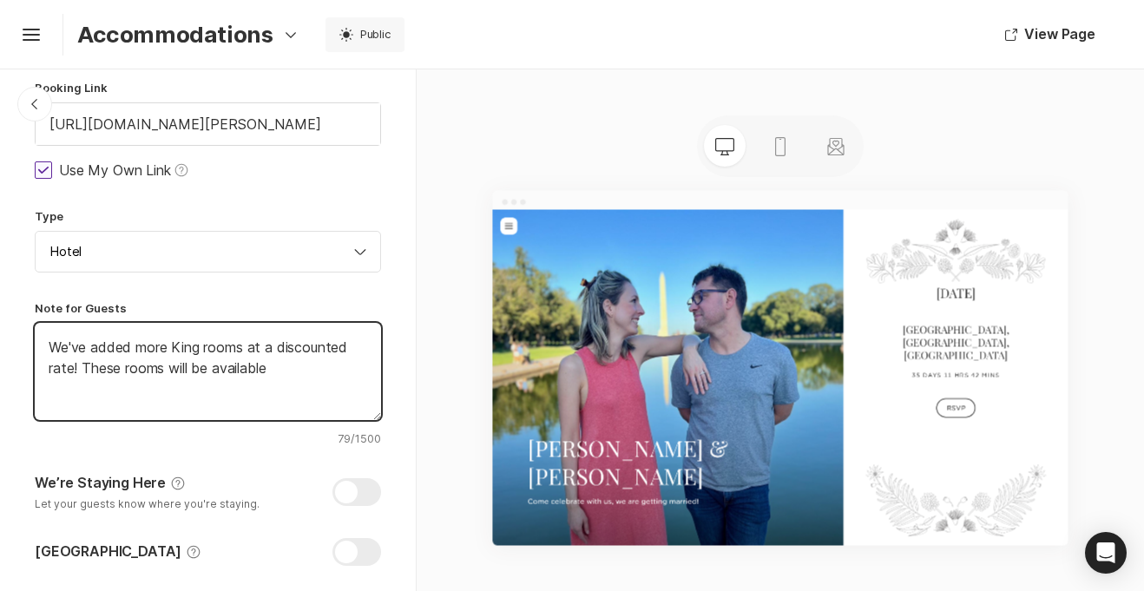
type textarea "We've added more King rooms at a discounted rate! These rooms will be availabble"
type textarea "x"
type textarea "We've added more King rooms at a discounted rate! These rooms will be available"
type textarea "x"
type textarea "We've added more King rooms at a discounted rate! These rooms will be available…"
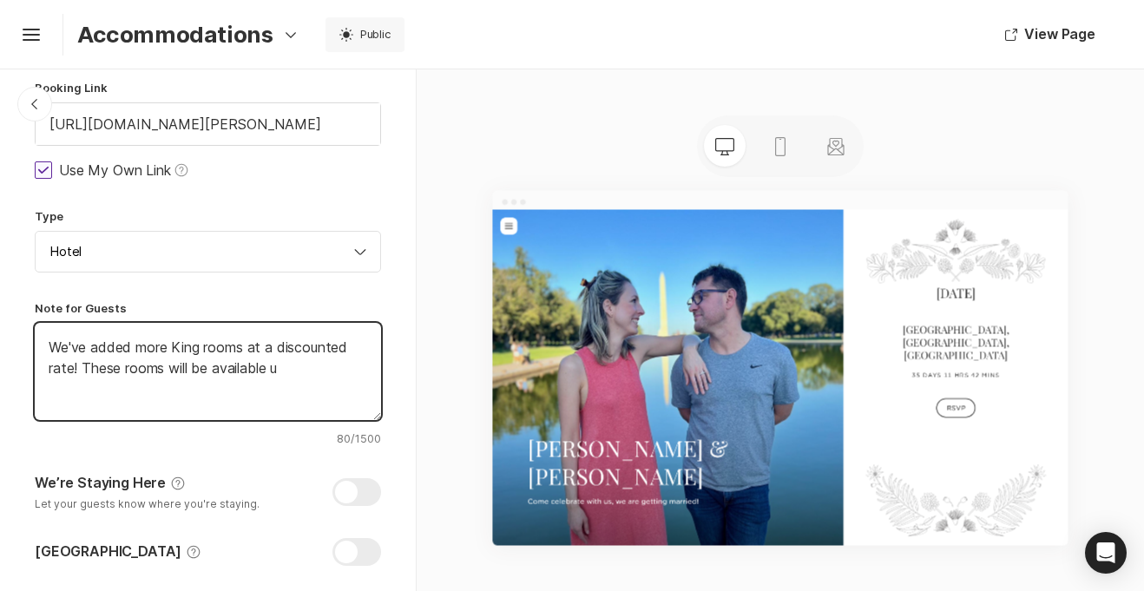
type textarea "x"
type textarea "We've added more King rooms at a discounted rate! These rooms will be available…"
type textarea "x"
type textarea "We've added more King rooms at a discounted rate! These rooms will be available…"
type textarea "x"
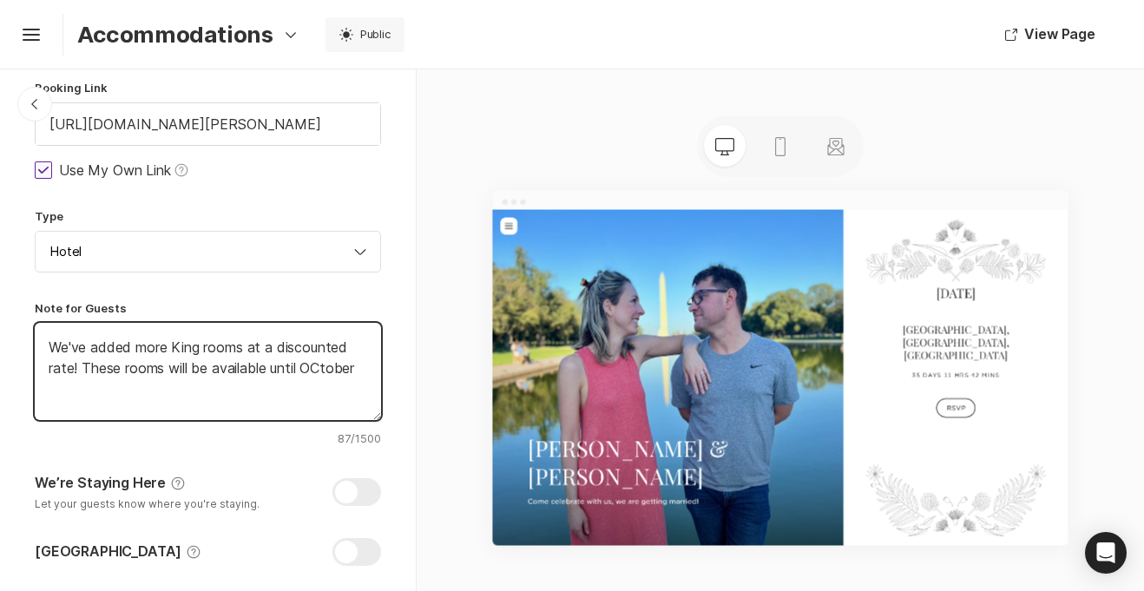
type textarea "We've added more King rooms at a discounted rate! These rooms will be available…"
type textarea "x"
type textarea "We've added more King rooms at a discounted rate! These rooms will be available…"
type textarea "x"
type textarea "We've added more King rooms at a discounted rate! These rooms will be available…"
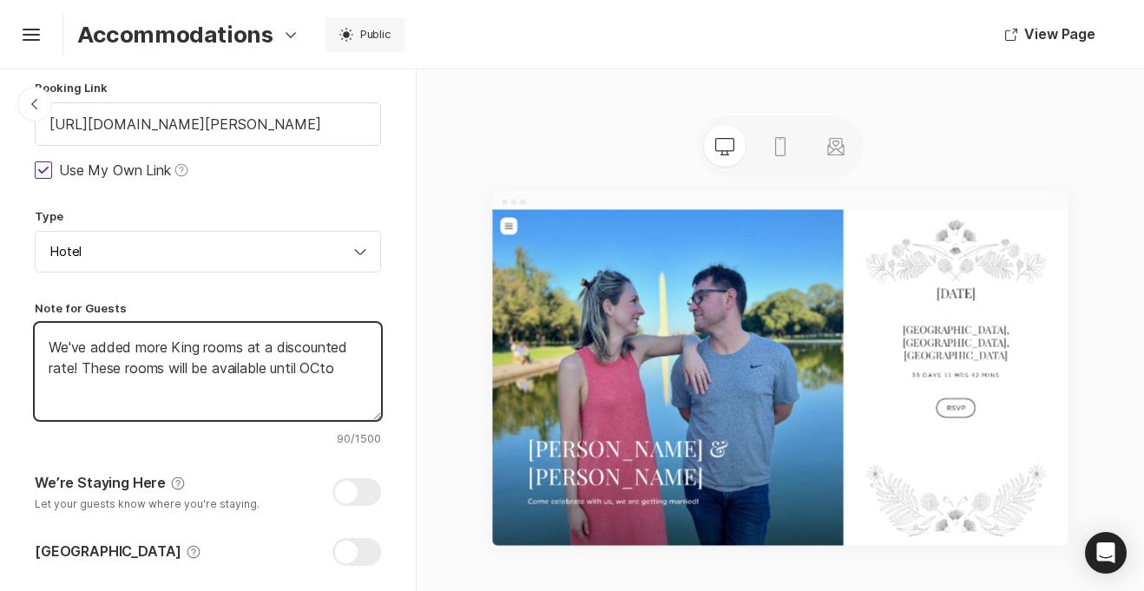
type textarea "x"
type textarea "We've added more King rooms at a discounted rate! These rooms will be available…"
type textarea "x"
type textarea "We've added more King rooms at a discounted rate! These rooms will be available…"
type textarea "x"
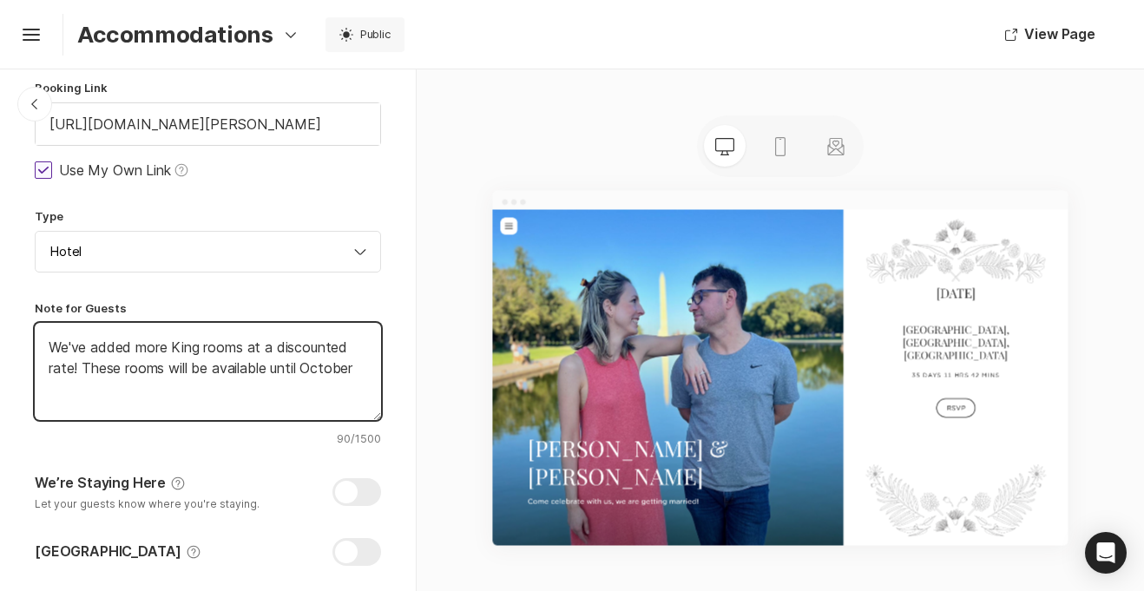
type textarea "We've added more King rooms at a discounted rate! These rooms will be available…"
type textarea "x"
type textarea "We've added more King rooms at a discounted rate! These rooms will be available…"
type textarea "x"
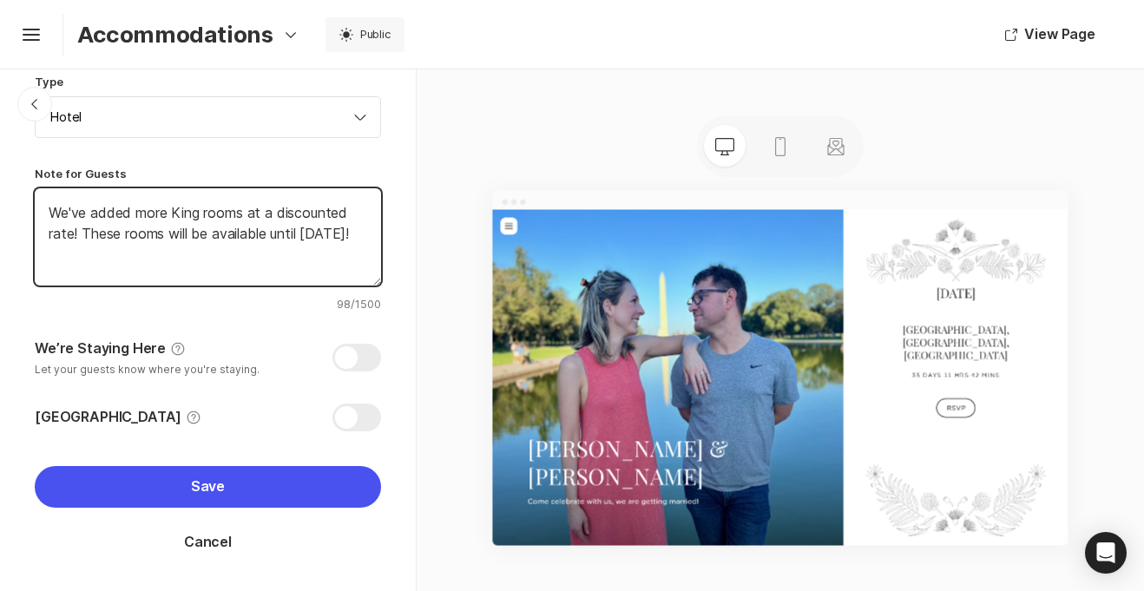
type textarea "We've added more King rooms at a discounted rate! These rooms will be available…"
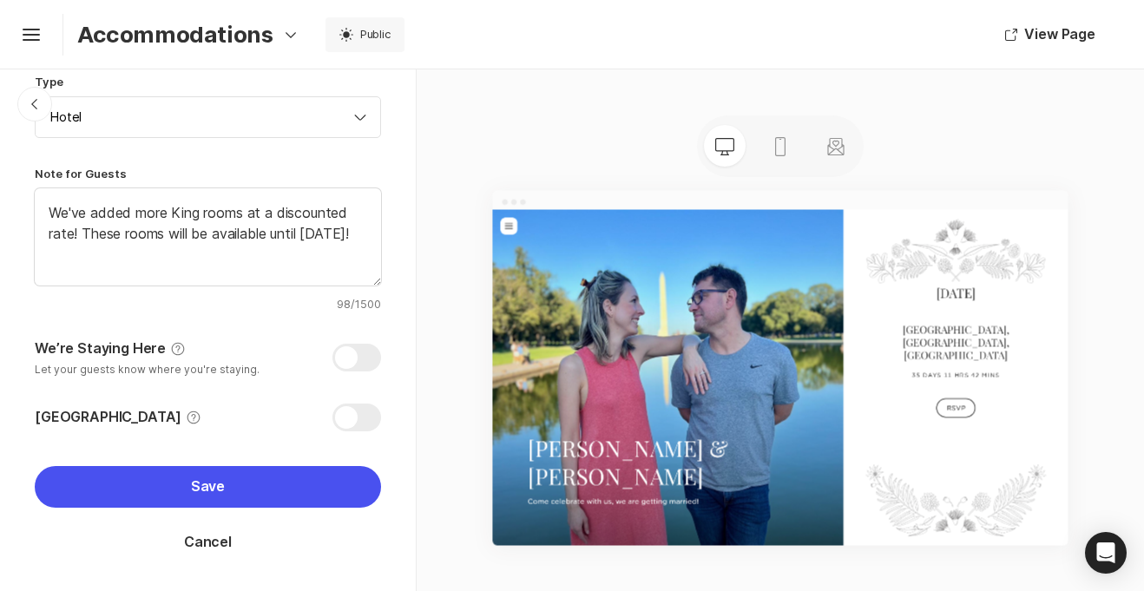
click at [343, 418] on div at bounding box center [356, 418] width 49 height 28
click at [36, 404] on input "Hotel Room Block Help" at bounding box center [35, 404] width 1 height 1
checkbox input "true"
type textarea "x"
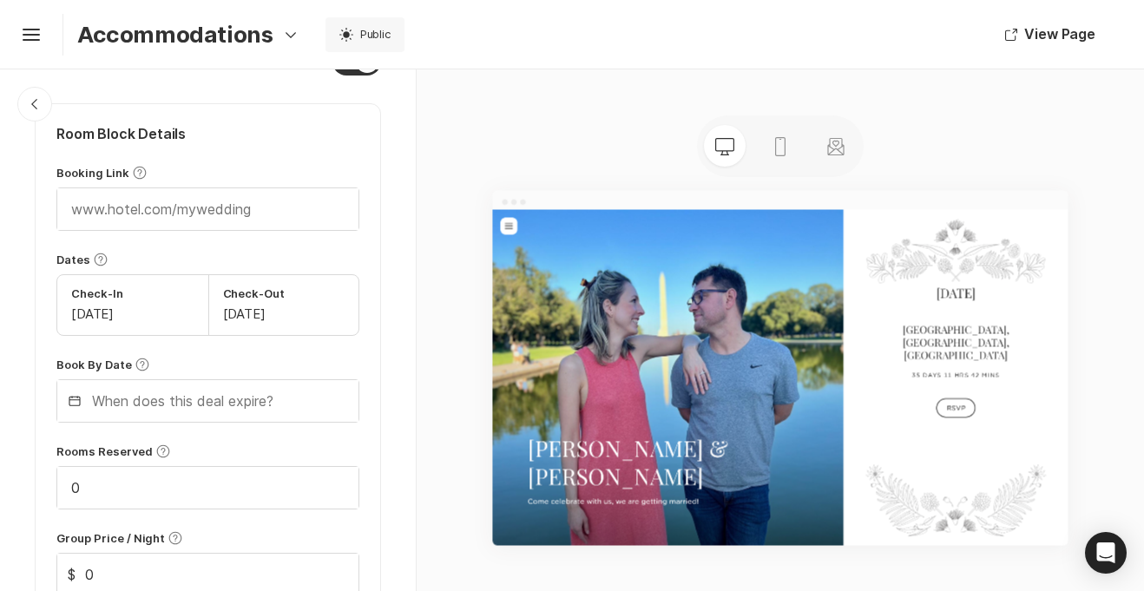
scroll to position [830, 0]
click at [201, 401] on input "text" at bounding box center [207, 399] width 301 height 42
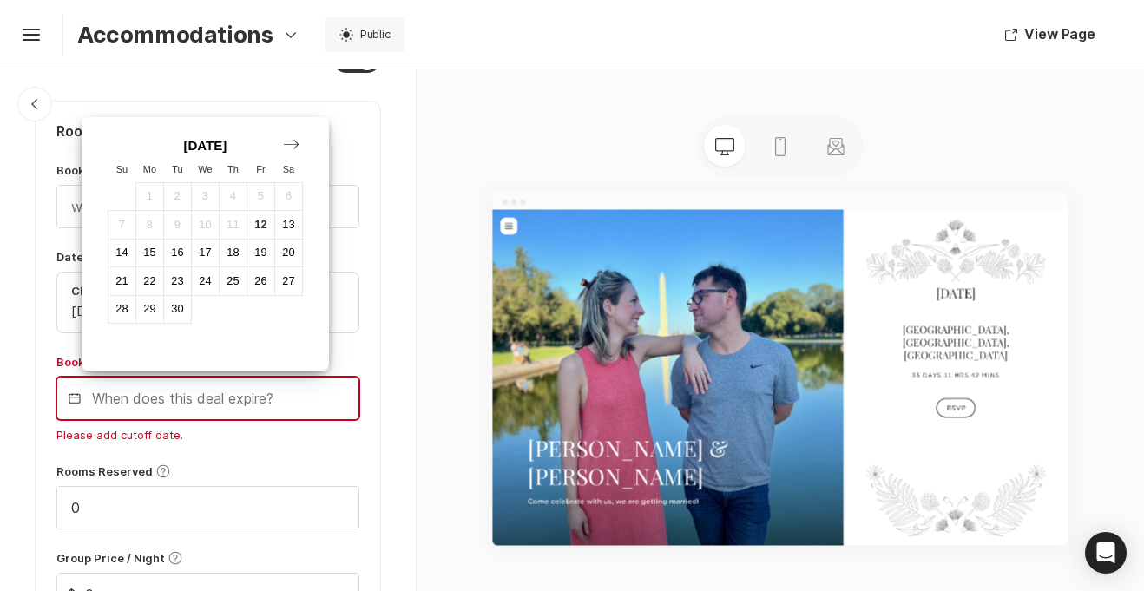
click at [293, 146] on icon "Next Month" at bounding box center [291, 145] width 16 height 10
click at [209, 195] on div "1" at bounding box center [205, 196] width 28 height 28
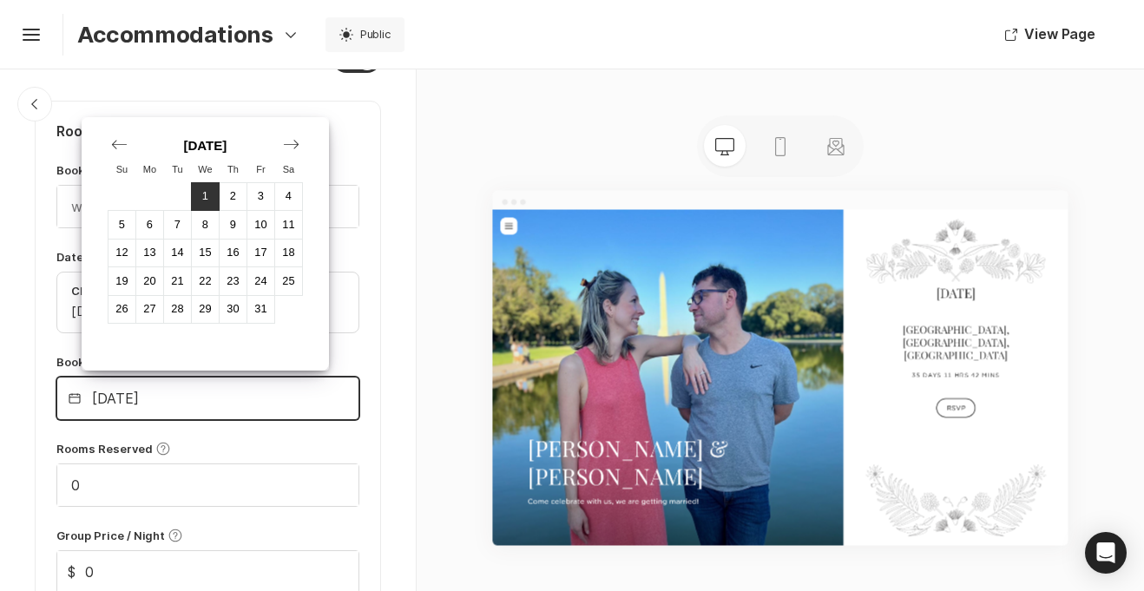
type input "[DATE]"
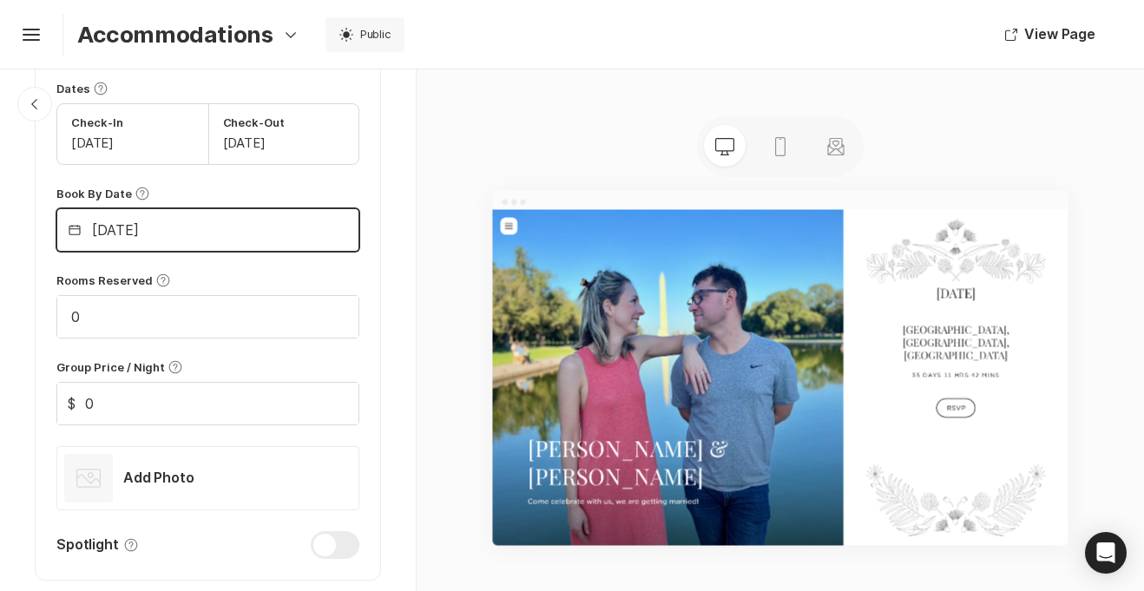
scroll to position [1028, 0]
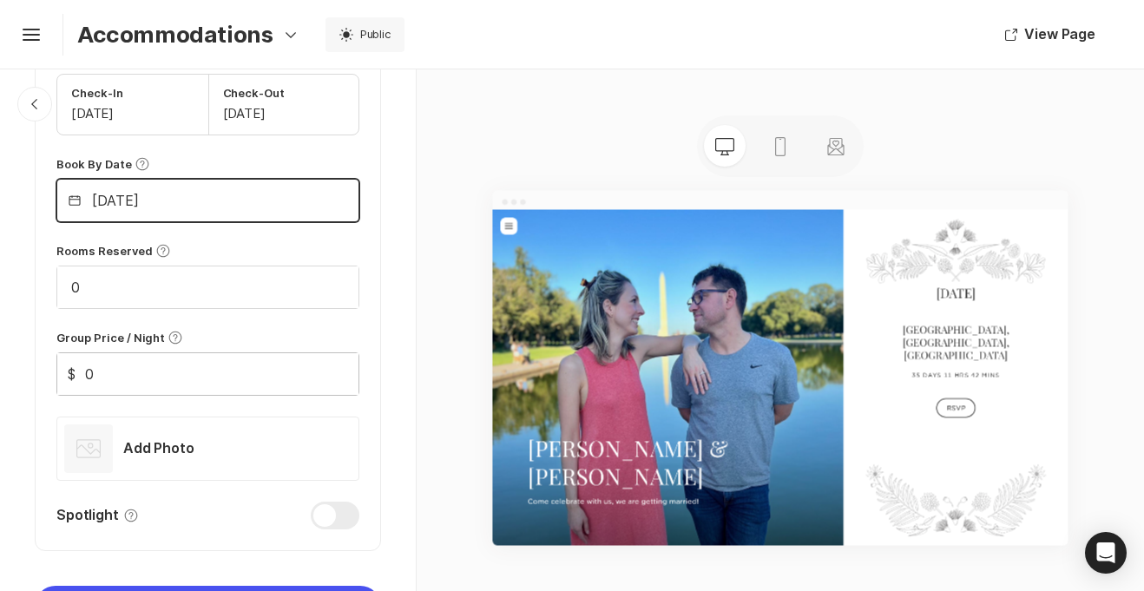
click at [115, 370] on input "0" at bounding box center [207, 374] width 301 height 42
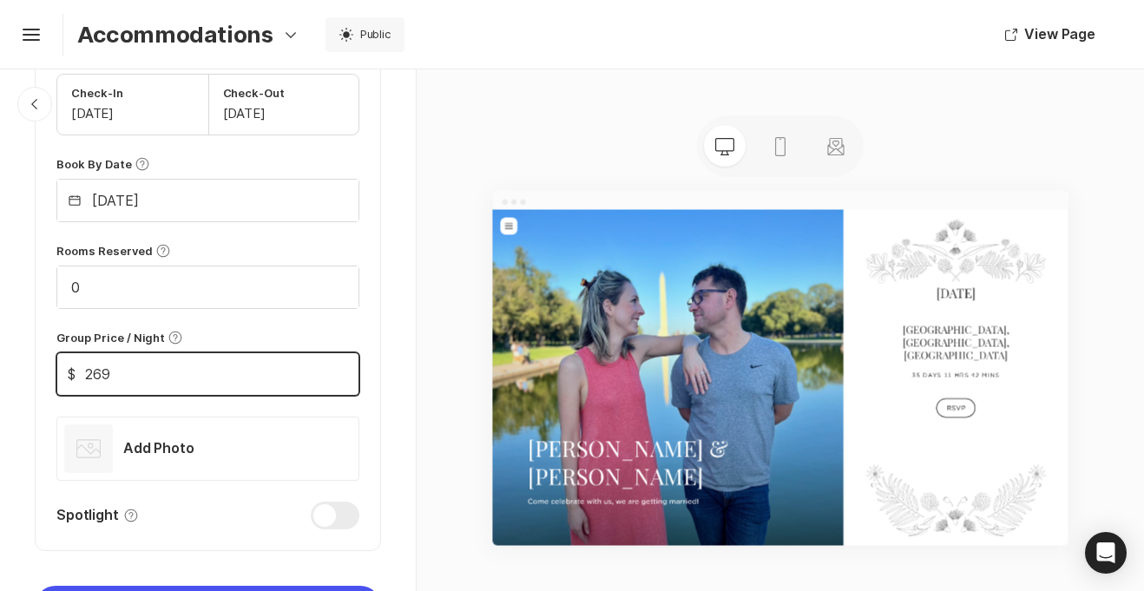
type input "269"
click at [339, 335] on div "Group Price / Night Help" at bounding box center [207, 338] width 303 height 16
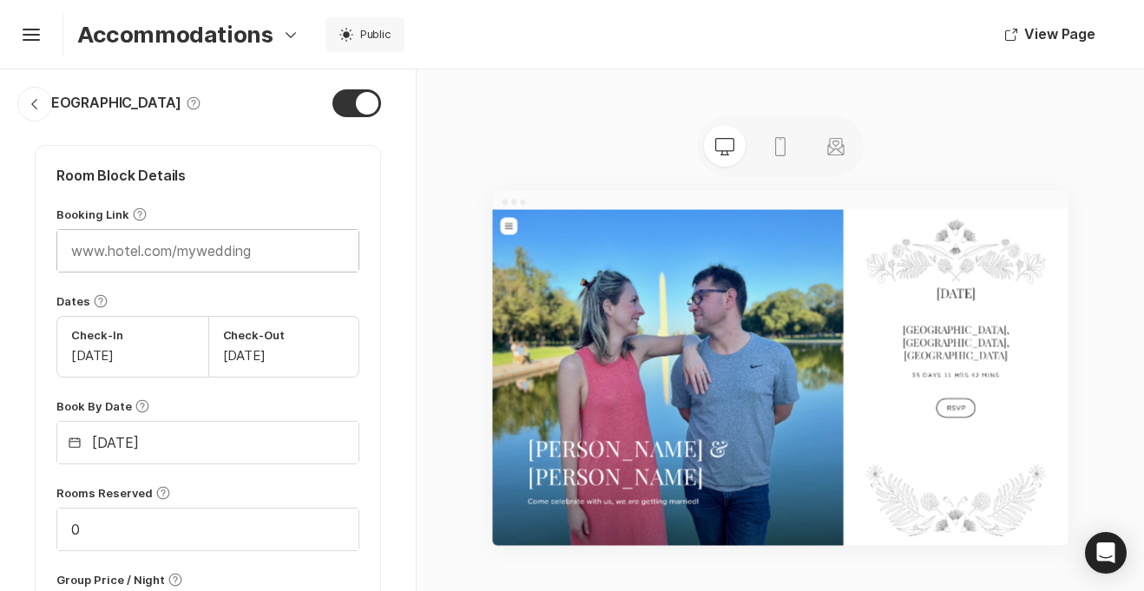
scroll to position [775, 0]
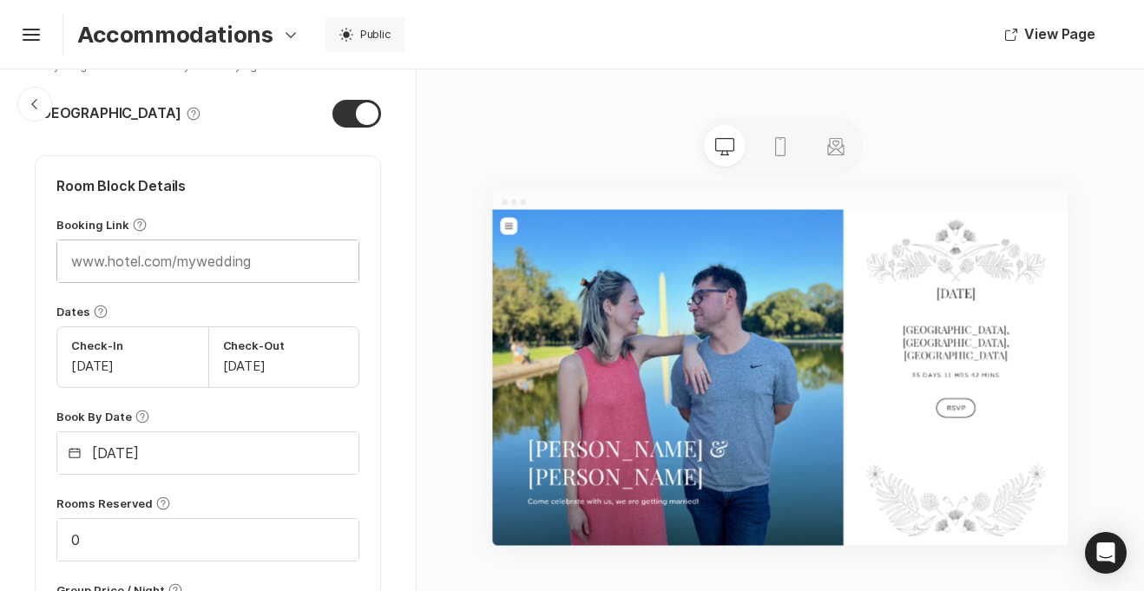
click at [72, 264] on input "text" at bounding box center [207, 261] width 301 height 42
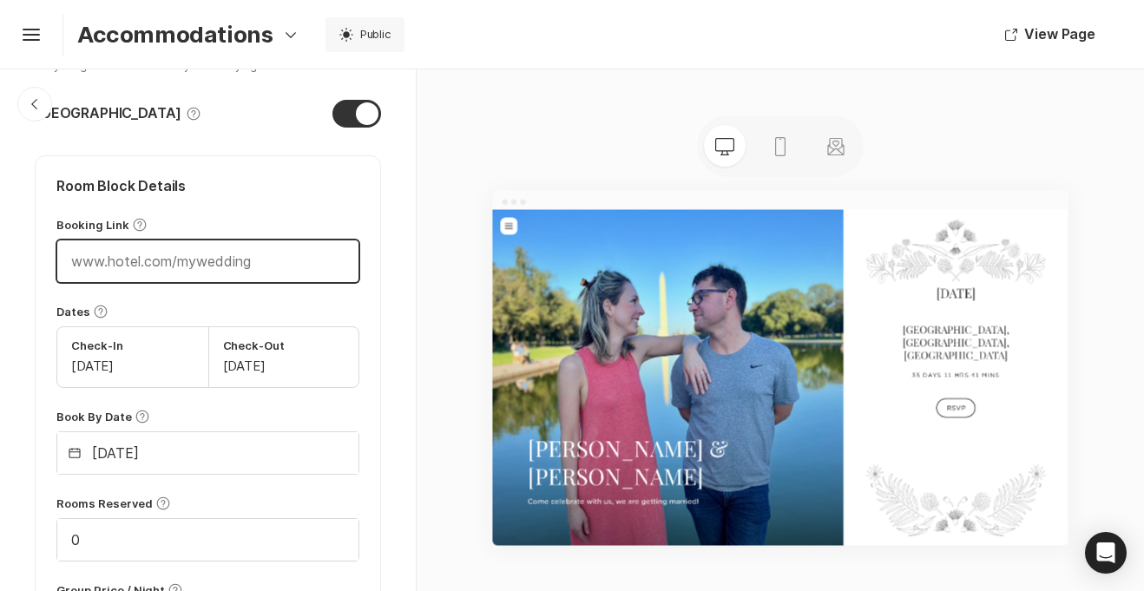
paste input "[URL][DOMAIN_NAME][PERSON_NAME]"
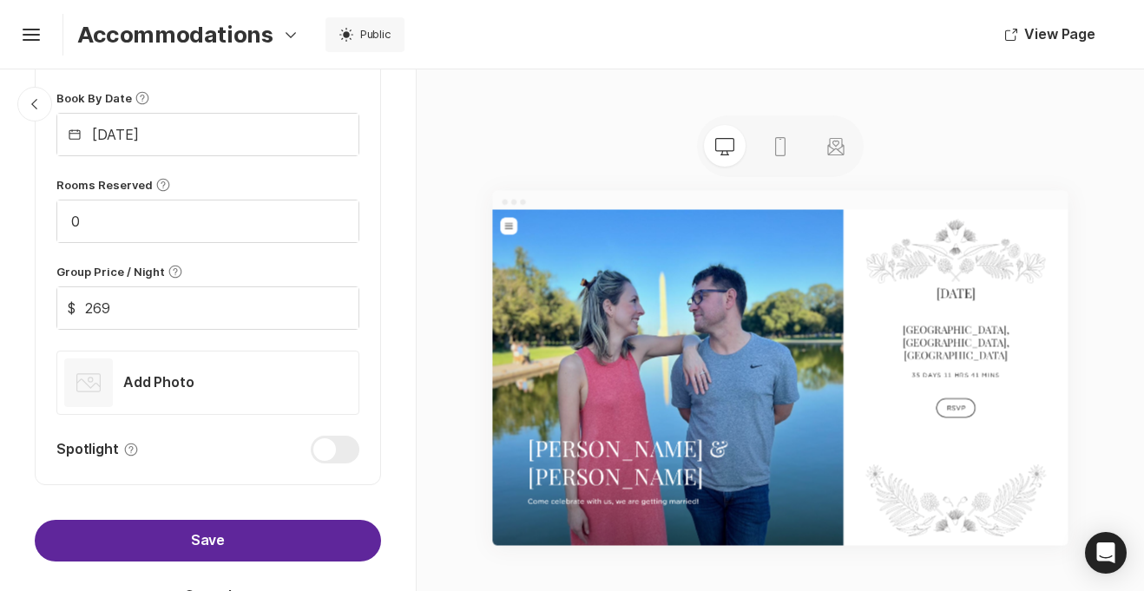
type input "[URL][DOMAIN_NAME][PERSON_NAME]"
click at [200, 550] on button "Save" at bounding box center [208, 541] width 346 height 42
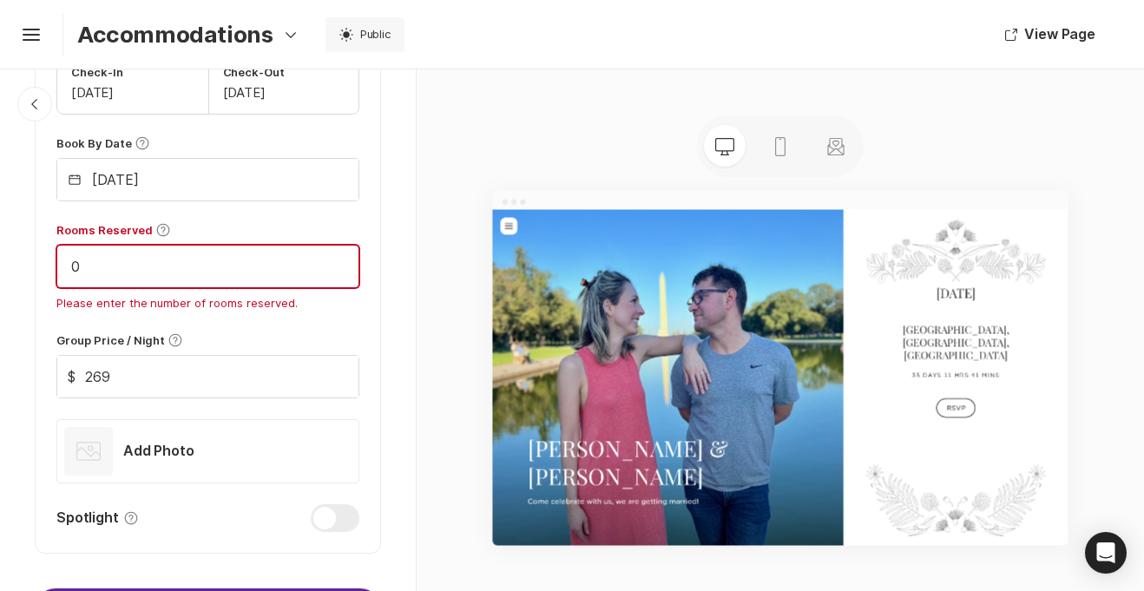
scroll to position [1139, 0]
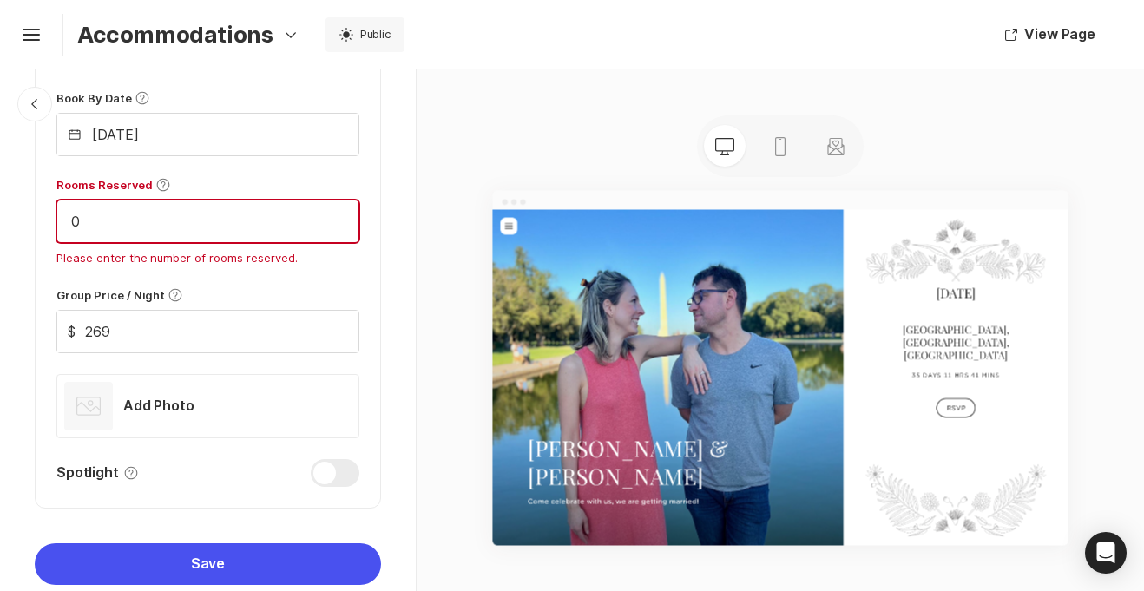
click at [84, 223] on input "0" at bounding box center [207, 221] width 301 height 42
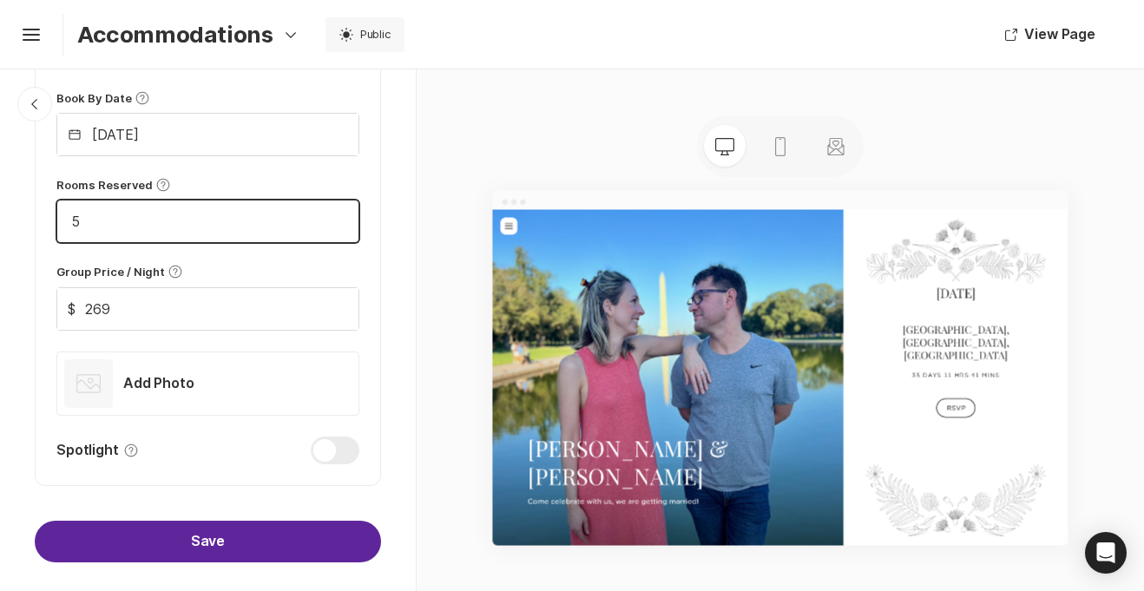
type input "5"
click at [220, 527] on button "Save" at bounding box center [208, 542] width 346 height 42
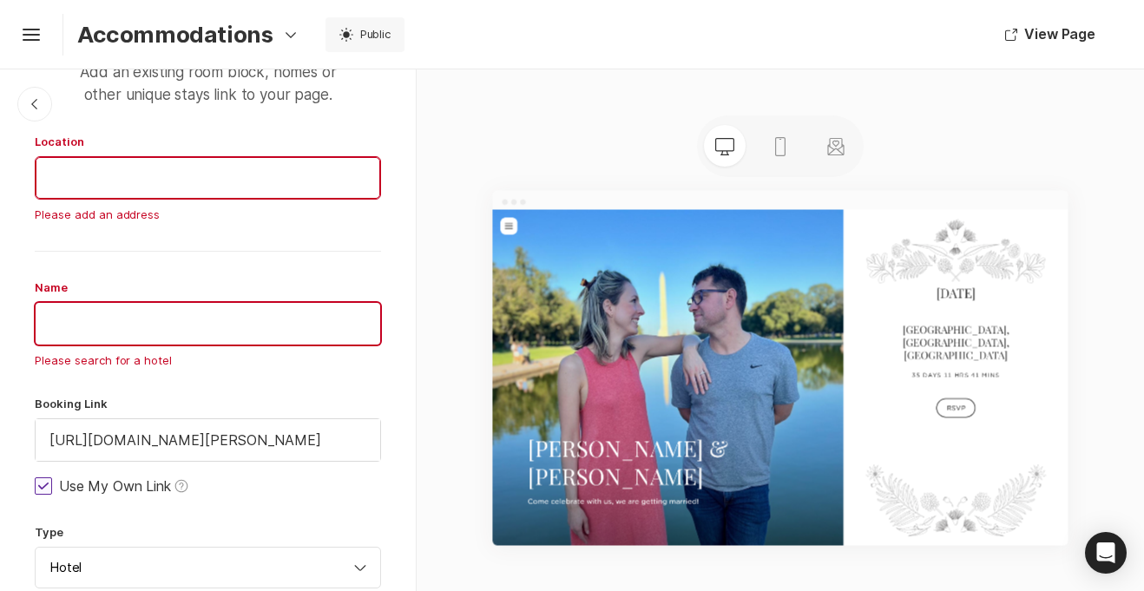
scroll to position [64, 0]
click at [86, 330] on input "text" at bounding box center [208, 326] width 345 height 42
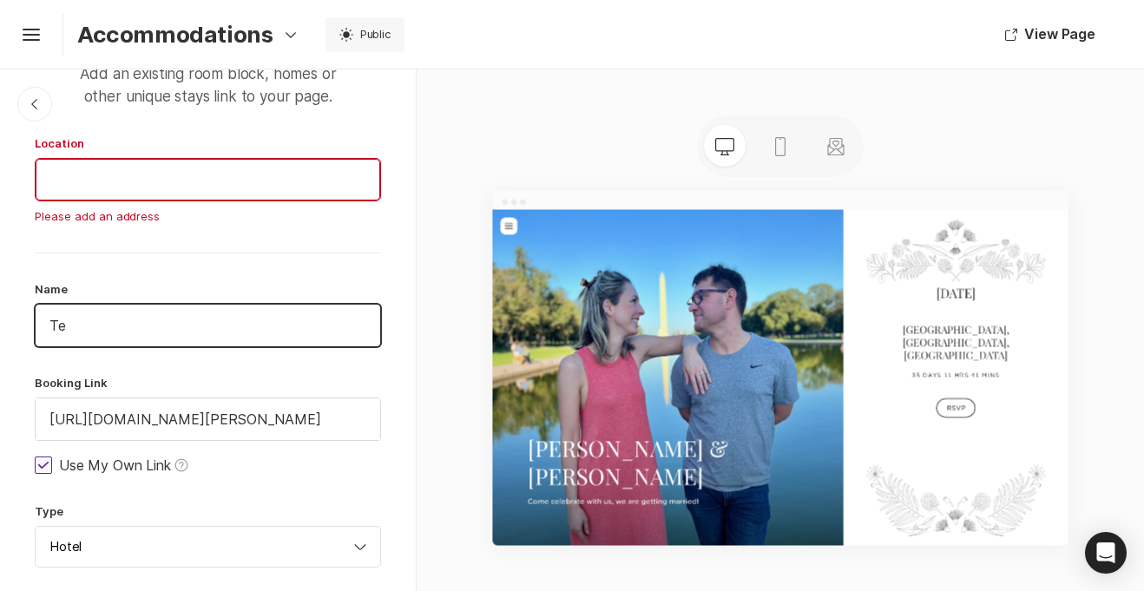
type input "T"
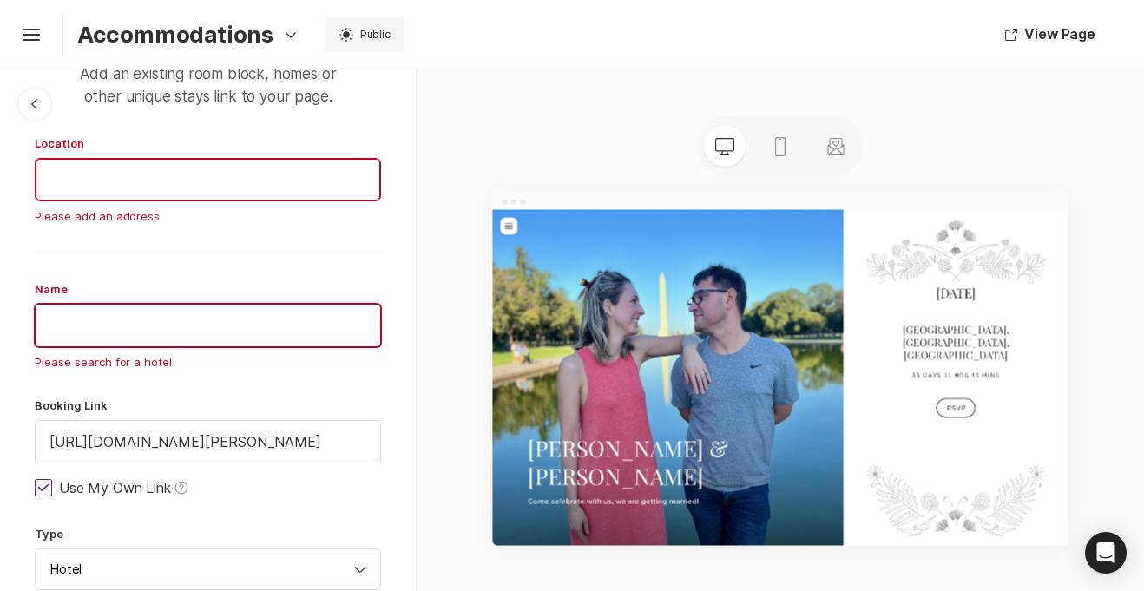
paste input "The [PERSON_NAME] Atlanta Midtown, Curio Collection by [PERSON_NAME]"
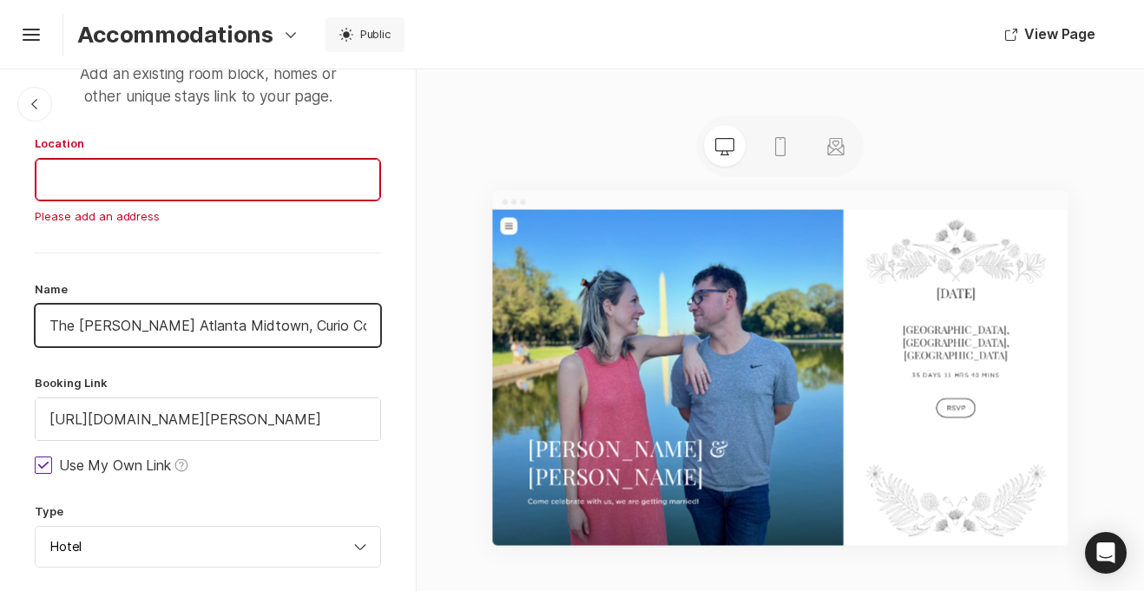
scroll to position [0, 53]
type input "The [PERSON_NAME] Atlanta Midtown, Curio Collection by [PERSON_NAME]"
click at [89, 181] on input at bounding box center [208, 180] width 345 height 42
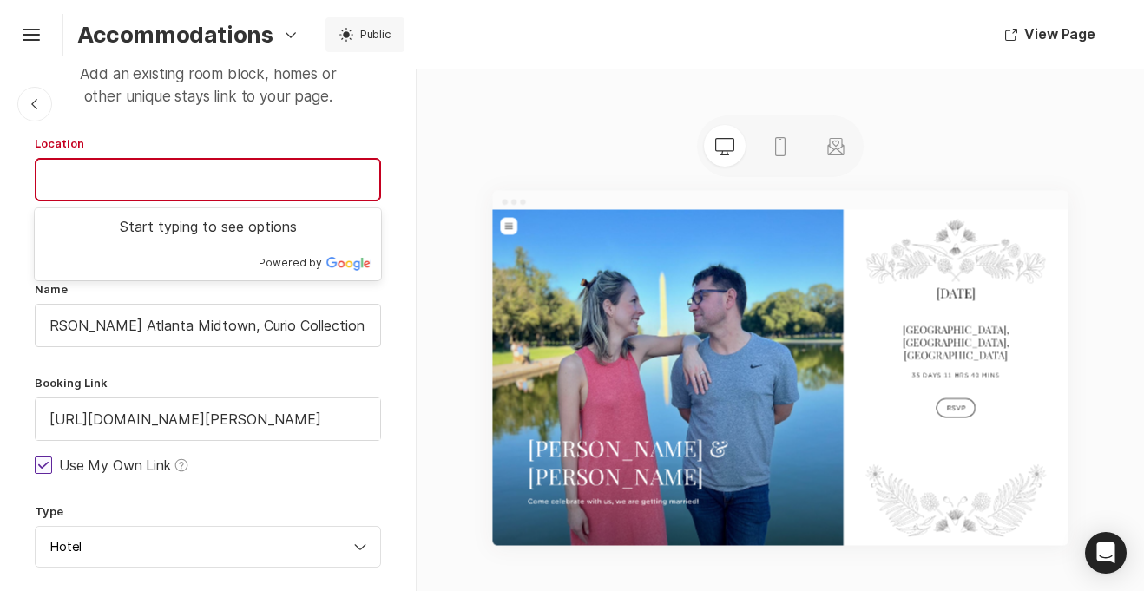
scroll to position [0, 0]
paste input "[STREET_ADDRESS]"
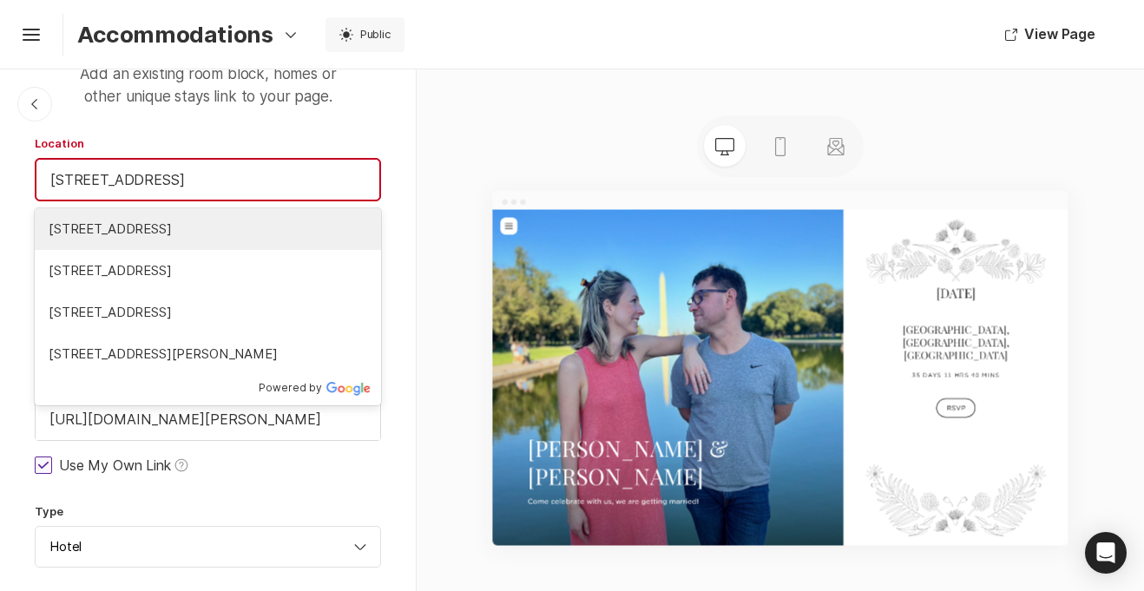
click at [238, 223] on span "[STREET_ADDRESS]" at bounding box center [208, 230] width 319 height 20
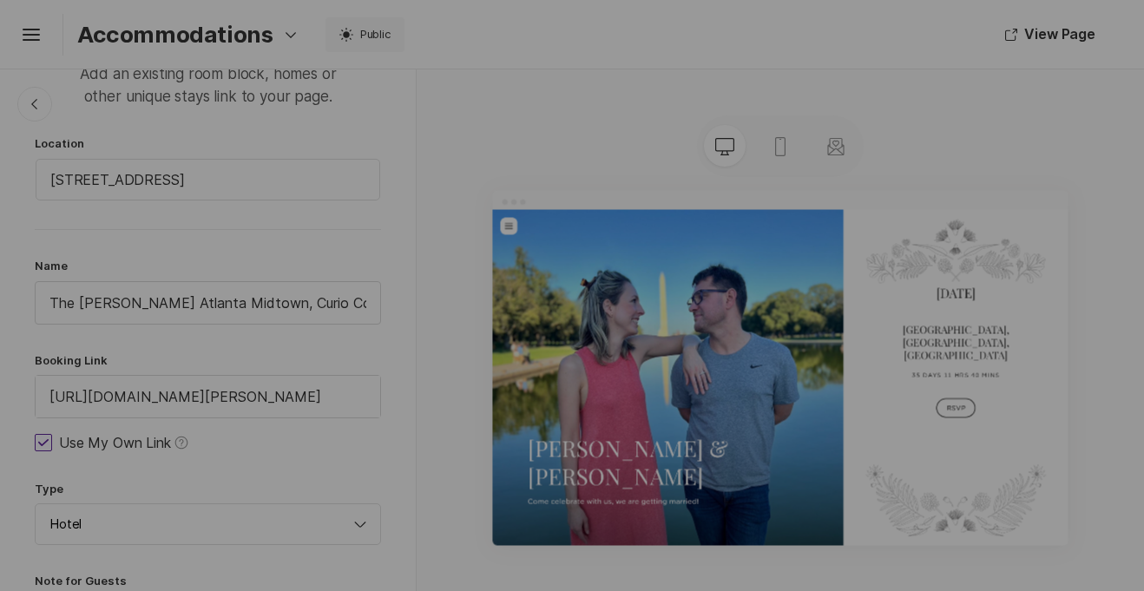
type input "[STREET_ADDRESS][US_STATE]"
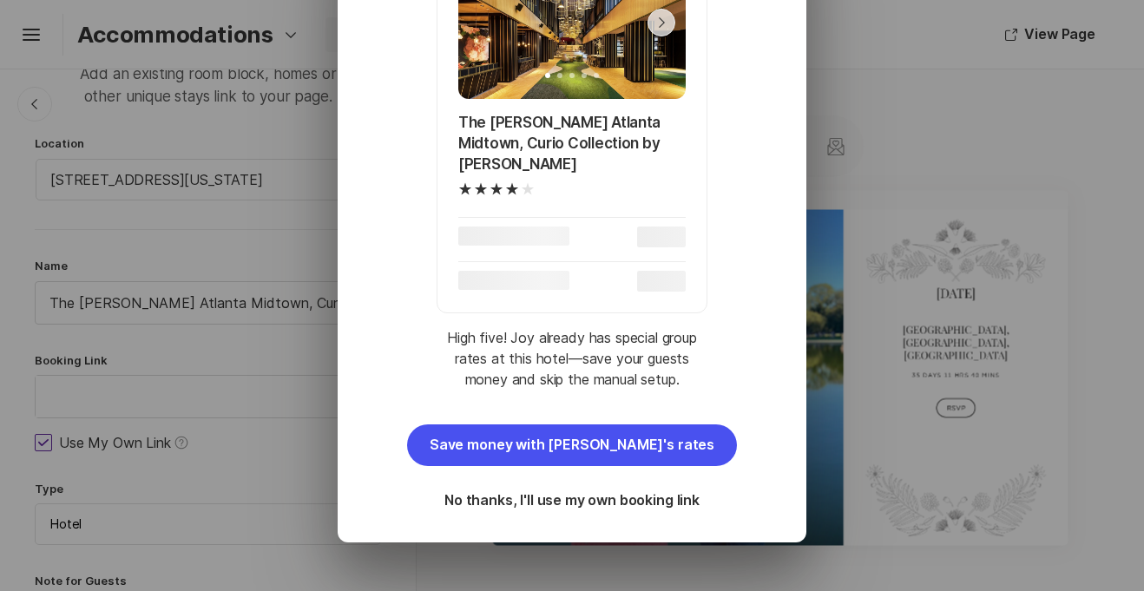
scroll to position [138, 0]
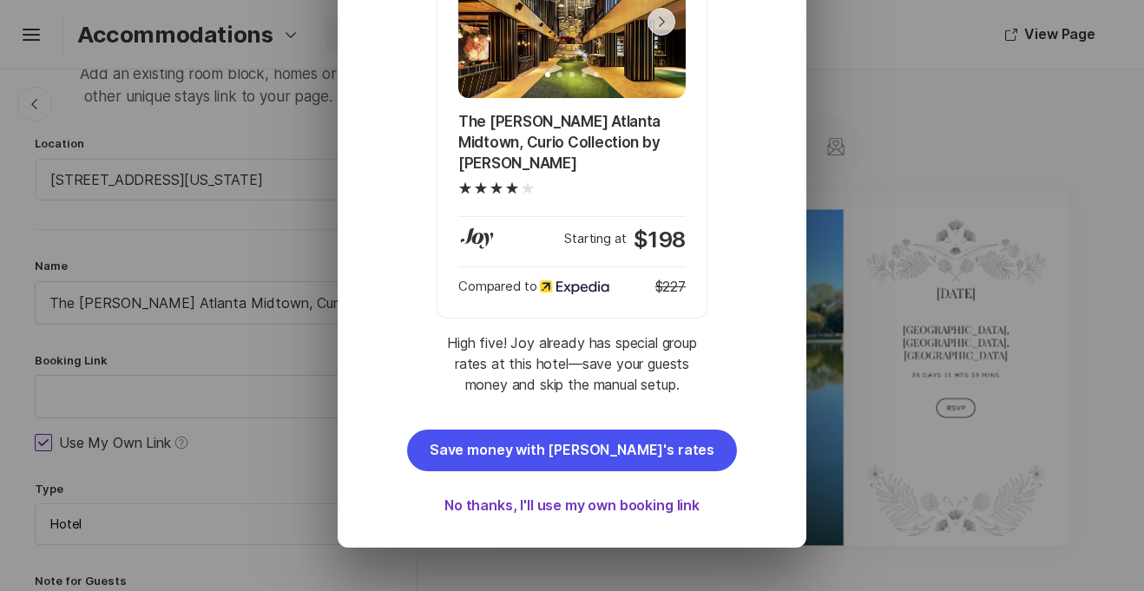
click at [633, 485] on button "No thanks, I'll use my own booking link" at bounding box center [572, 506] width 330 height 42
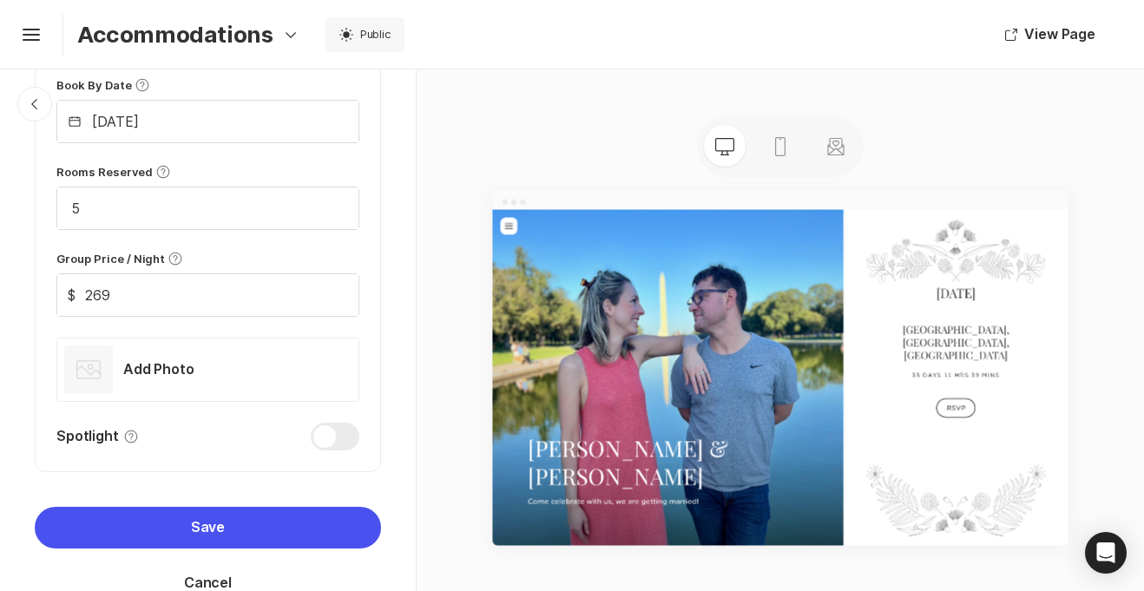
scroll to position [1147, 0]
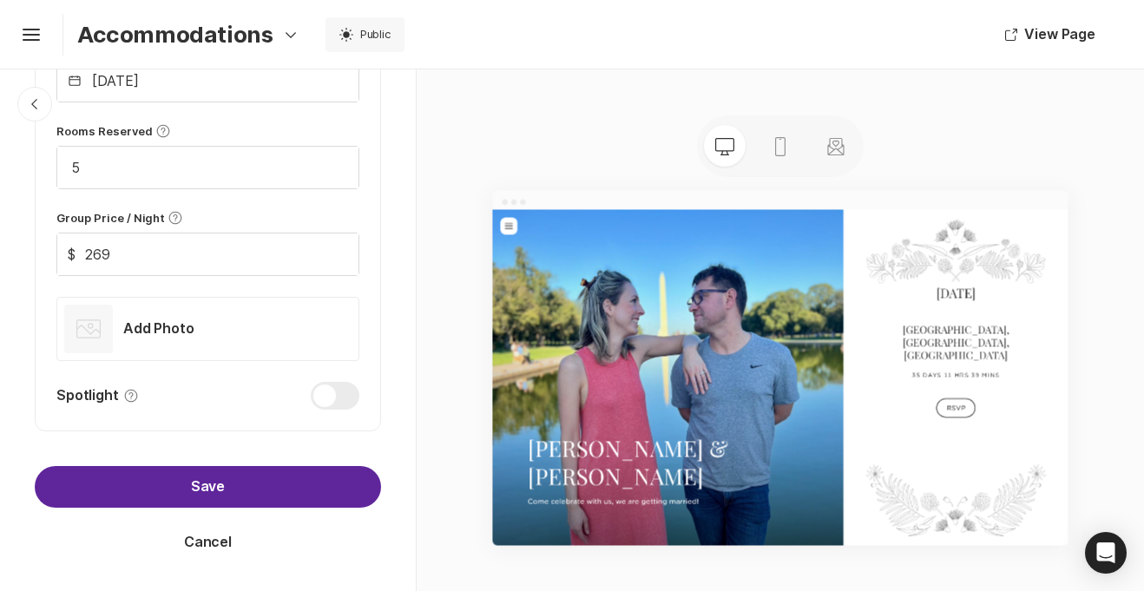
click at [214, 485] on button "Save" at bounding box center [208, 487] width 346 height 42
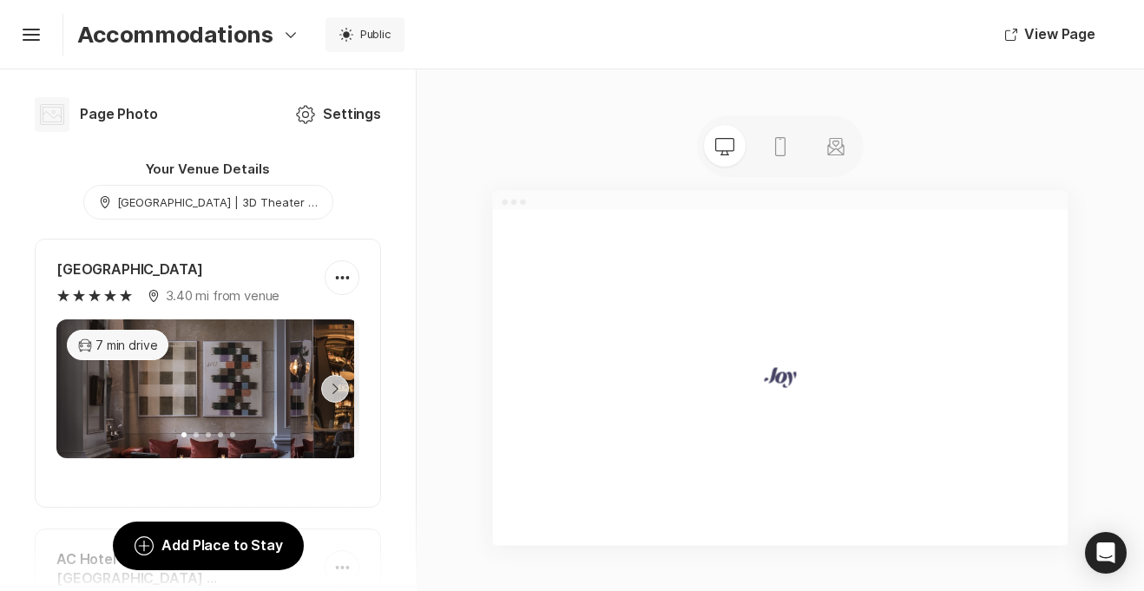
scroll to position [1155, 0]
